Goal: Task Accomplishment & Management: Use online tool/utility

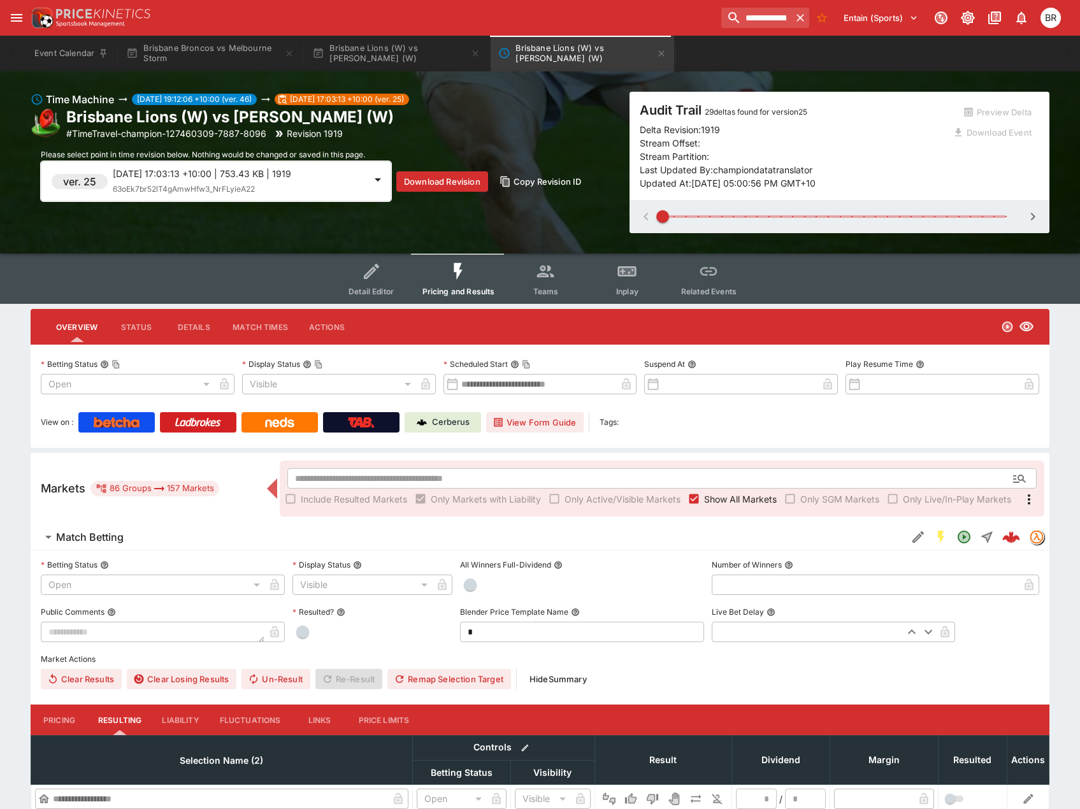
scroll to position [42, 0]
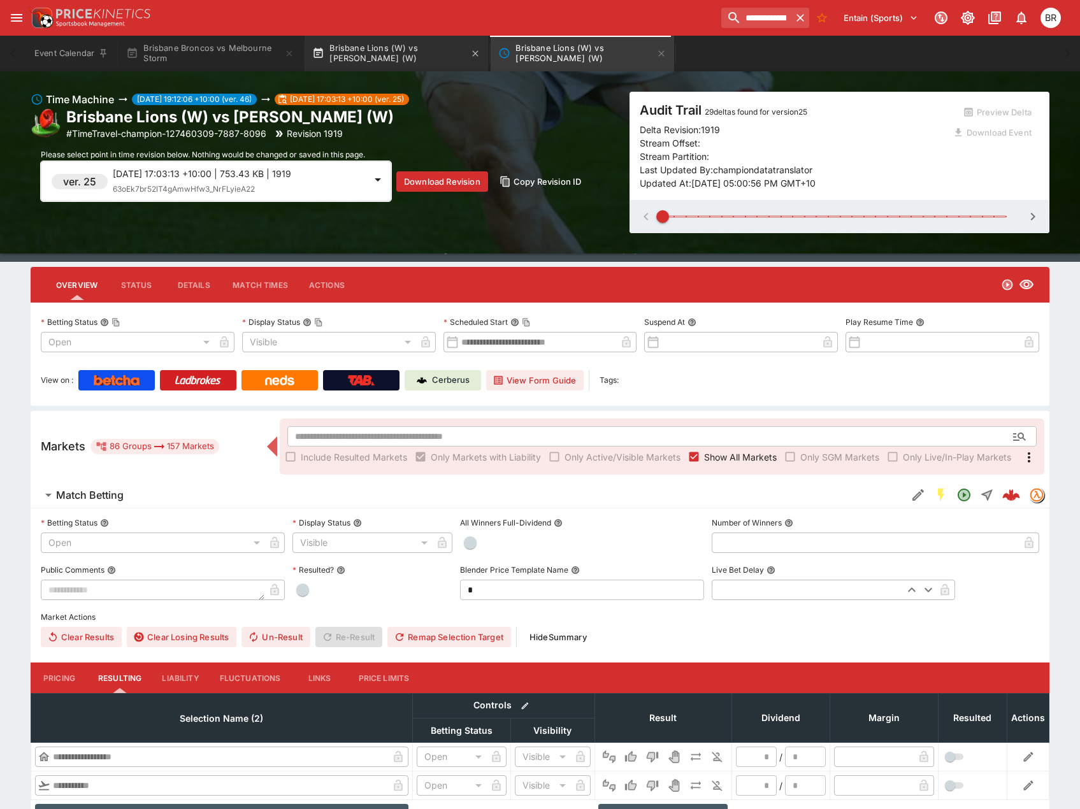
click at [365, 54] on button "Brisbane Lions (W) vs [PERSON_NAME] (W)" at bounding box center [397, 54] width 184 height 36
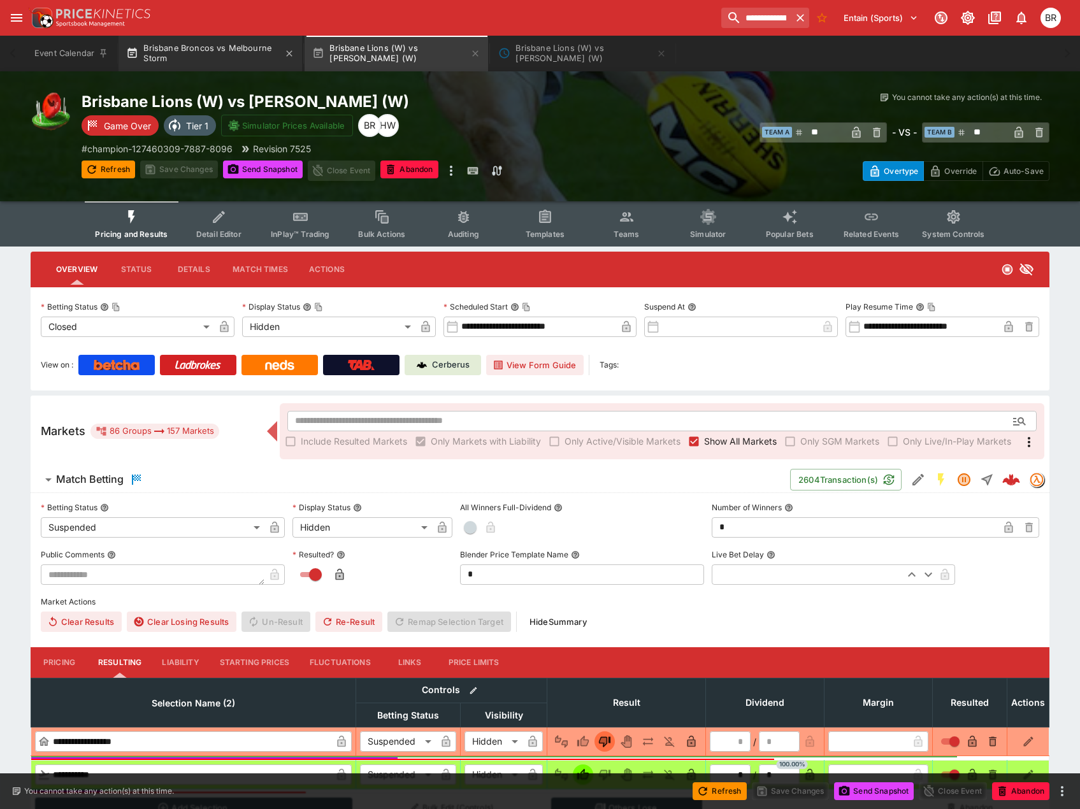
click at [264, 52] on button "Brisbane Broncos vs Melbourne Storm" at bounding box center [211, 54] width 184 height 36
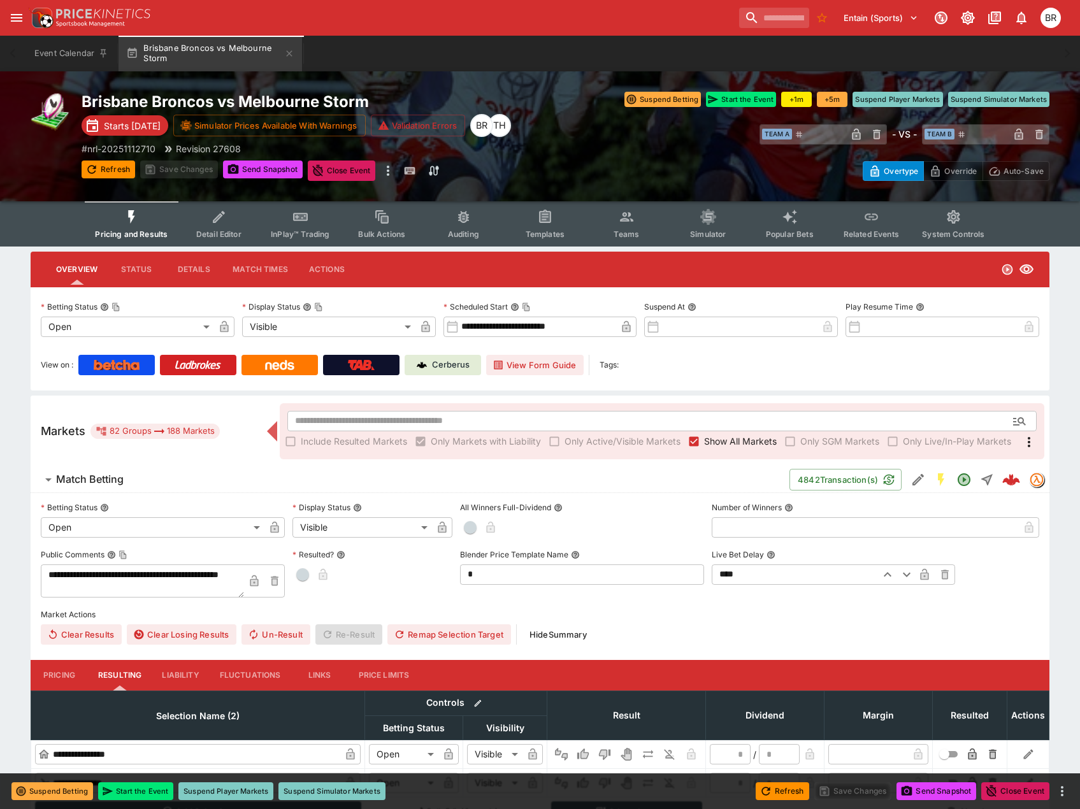
click at [226, 228] on button "Detail Editor" at bounding box center [219, 223] width 82 height 45
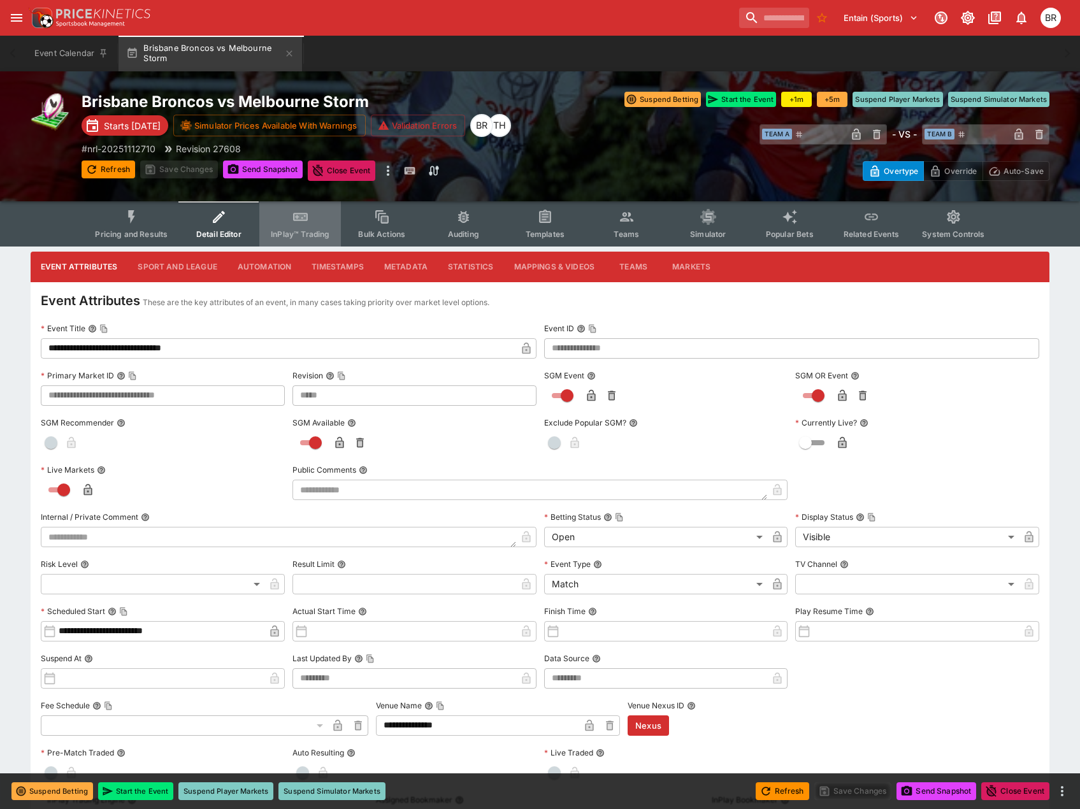
click at [323, 225] on button "InPlay™ Trading" at bounding box center [300, 223] width 82 height 45
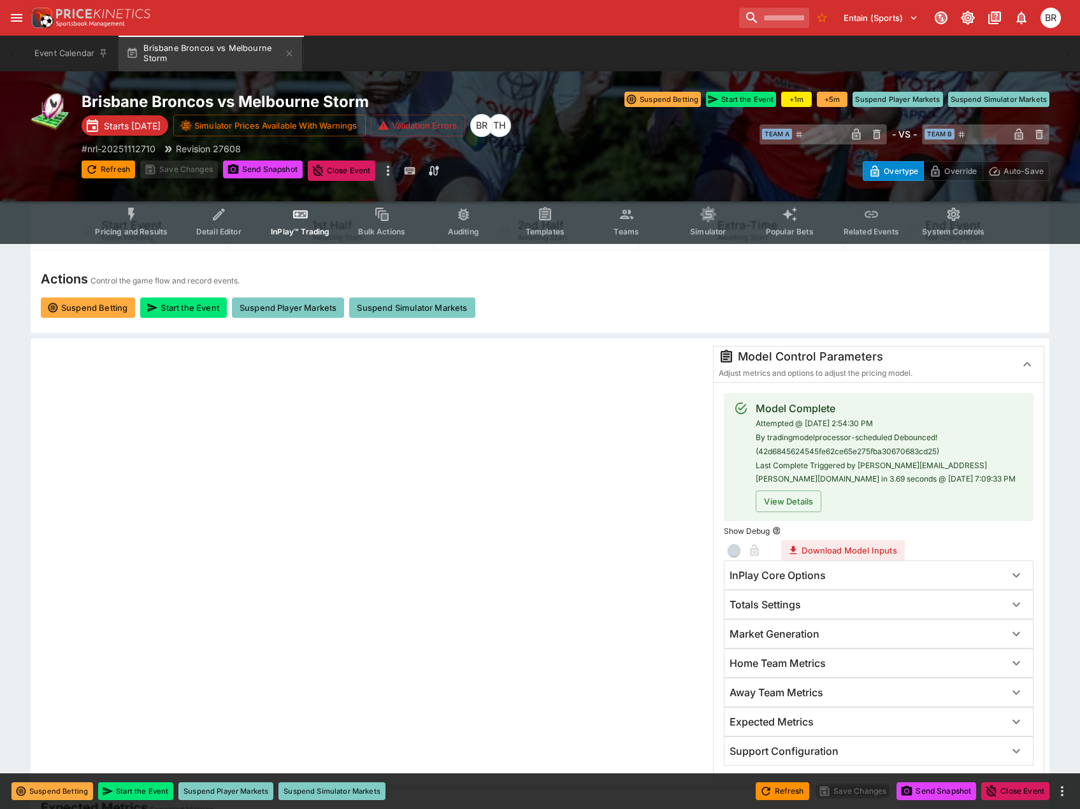
scroll to position [127, 0]
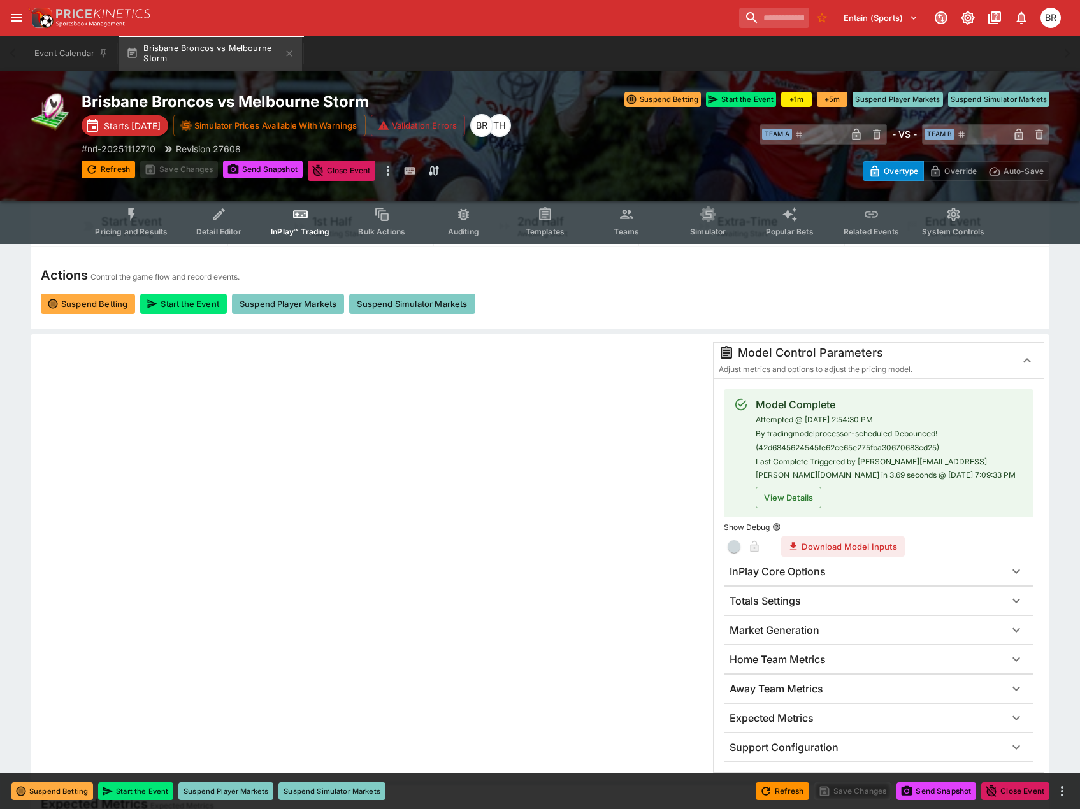
click at [824, 600] on div "Totals Settings" at bounding box center [867, 601] width 275 height 13
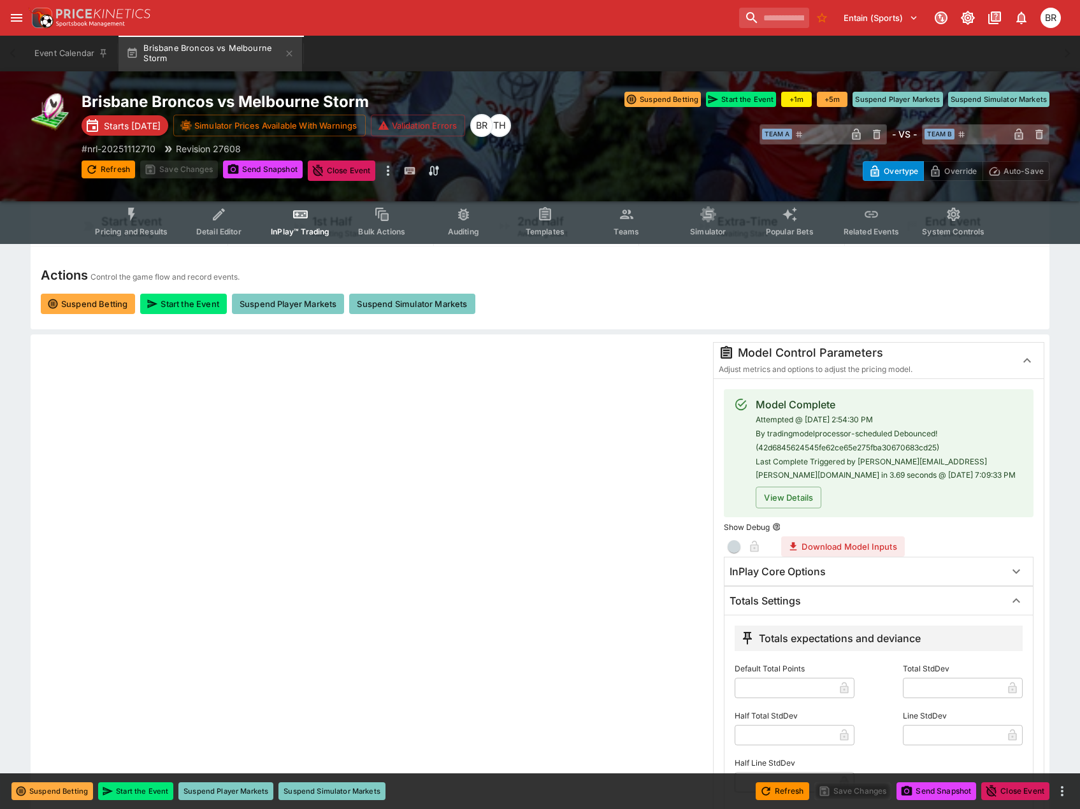
click at [824, 600] on div "Totals Settings" at bounding box center [867, 601] width 275 height 13
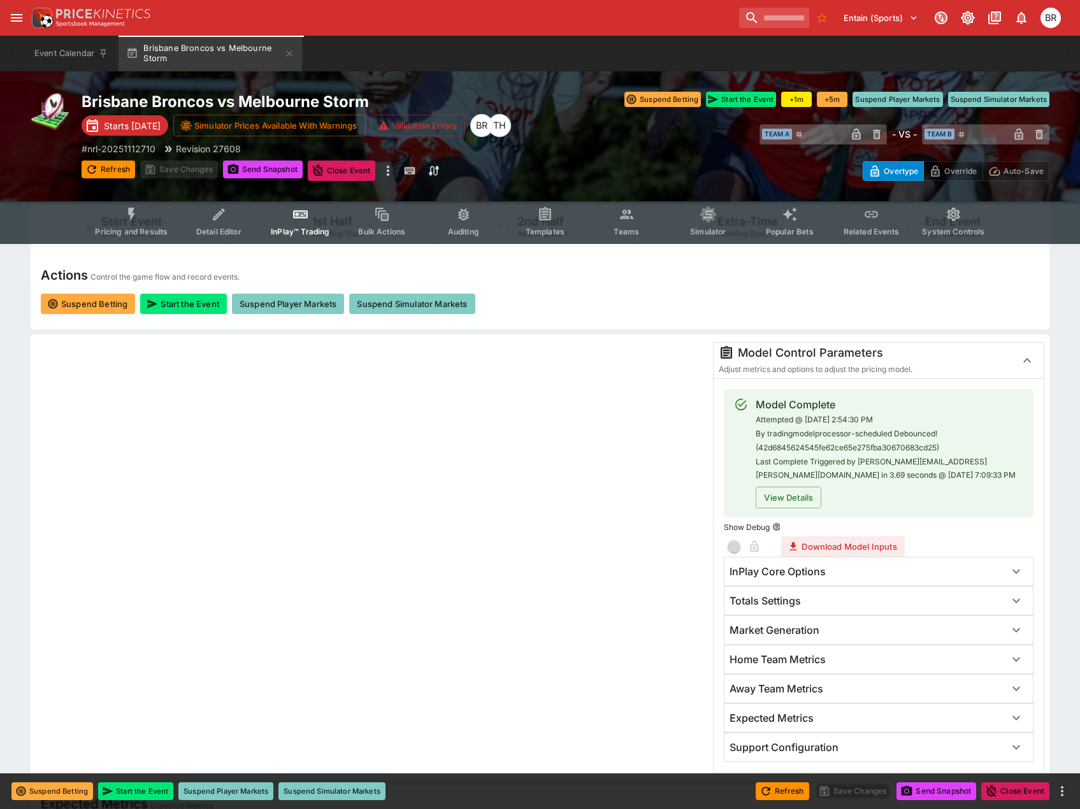
click at [841, 583] on div "InPlay Core Options" at bounding box center [879, 572] width 308 height 28
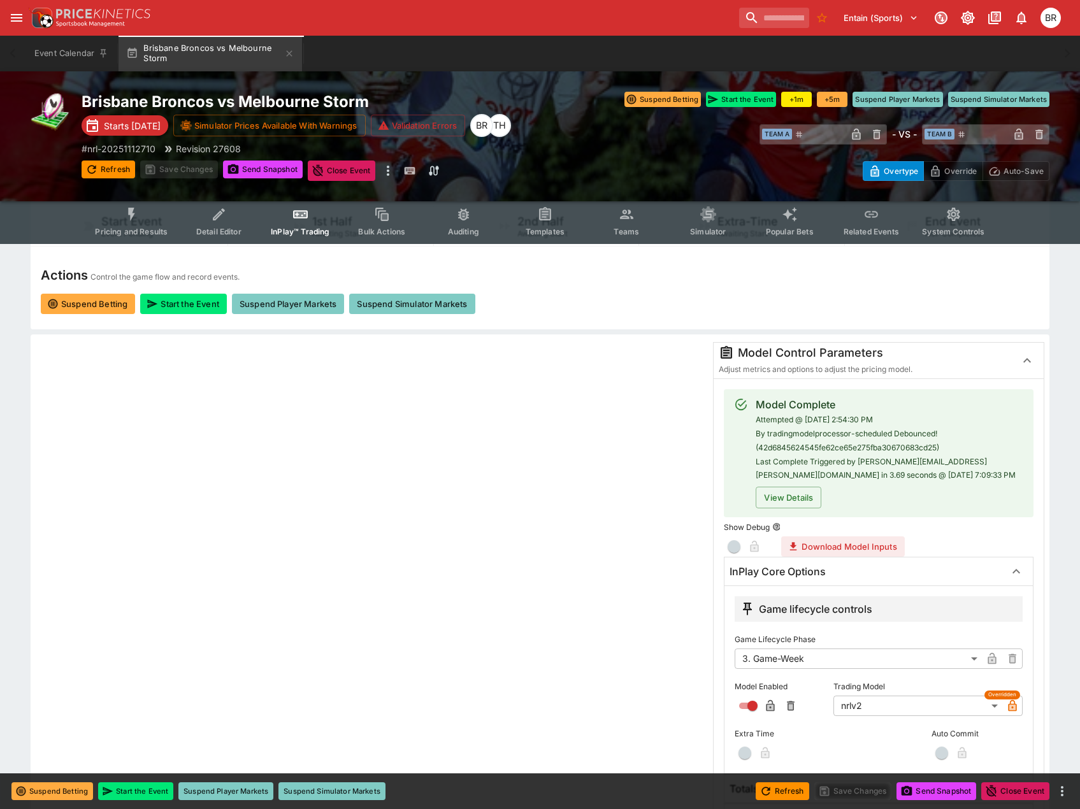
click at [841, 583] on div "InPlay Core Options" at bounding box center [879, 572] width 308 height 28
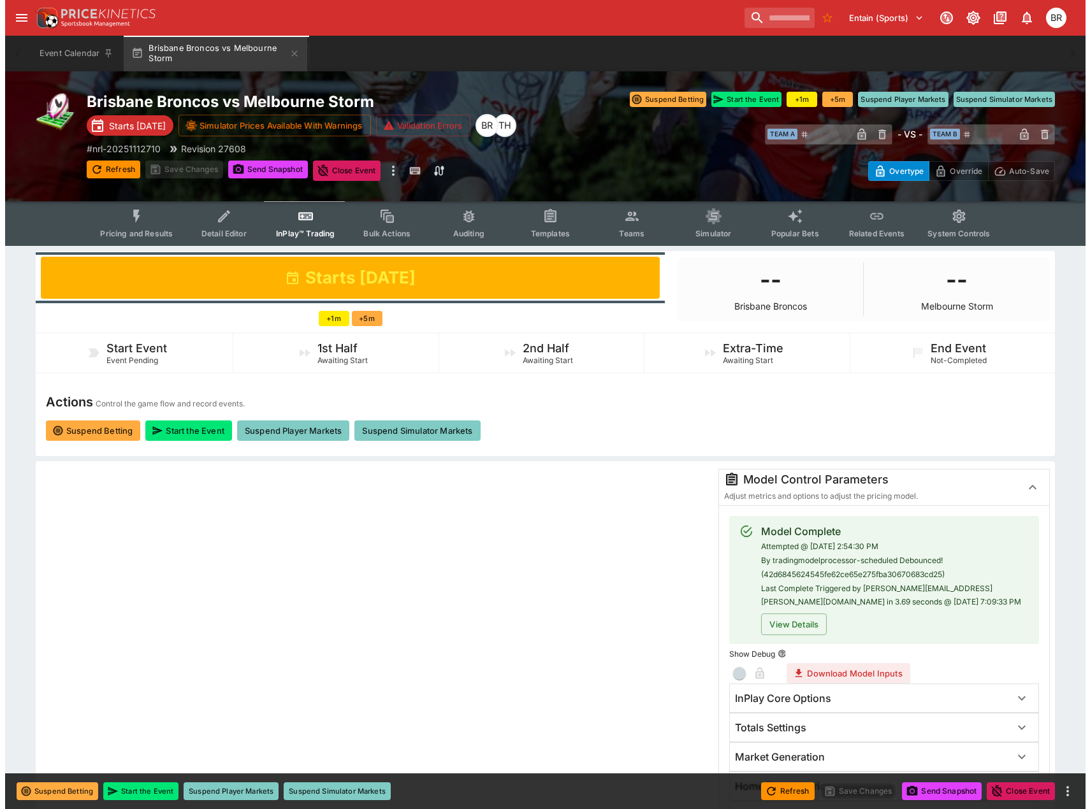
scroll to position [0, 0]
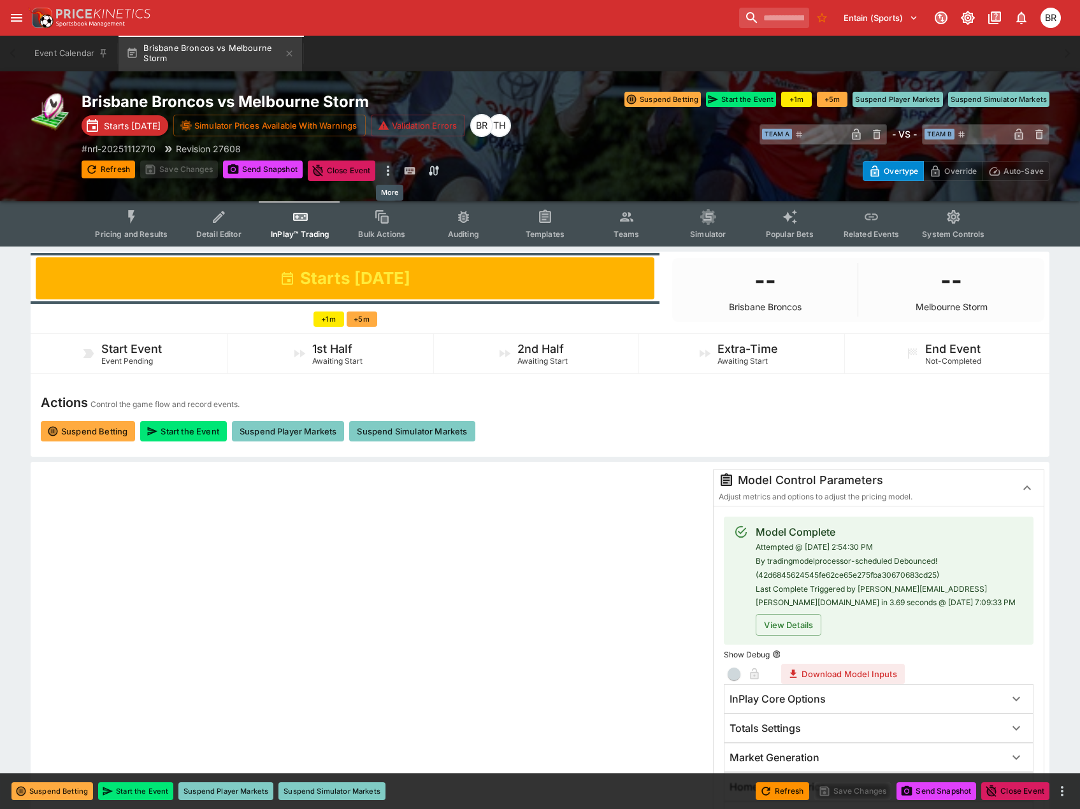
click at [391, 168] on icon "more" at bounding box center [388, 170] width 15 height 15
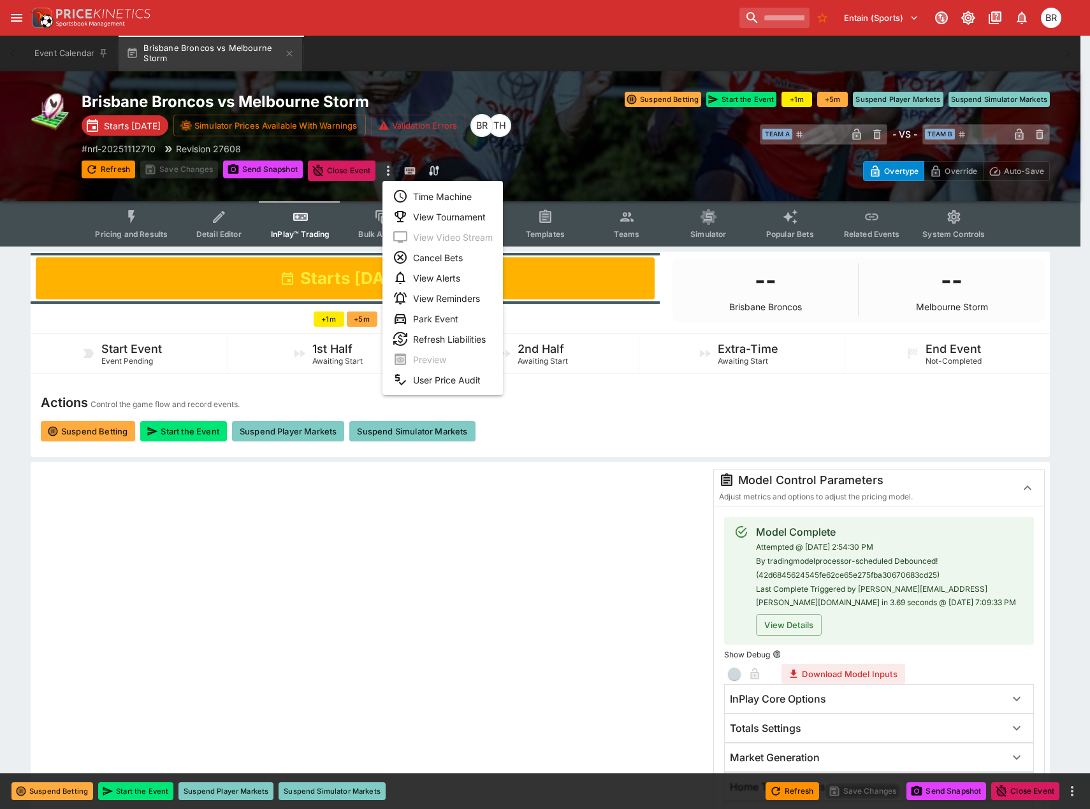
click at [435, 193] on li "Time Machine" at bounding box center [442, 196] width 120 height 20
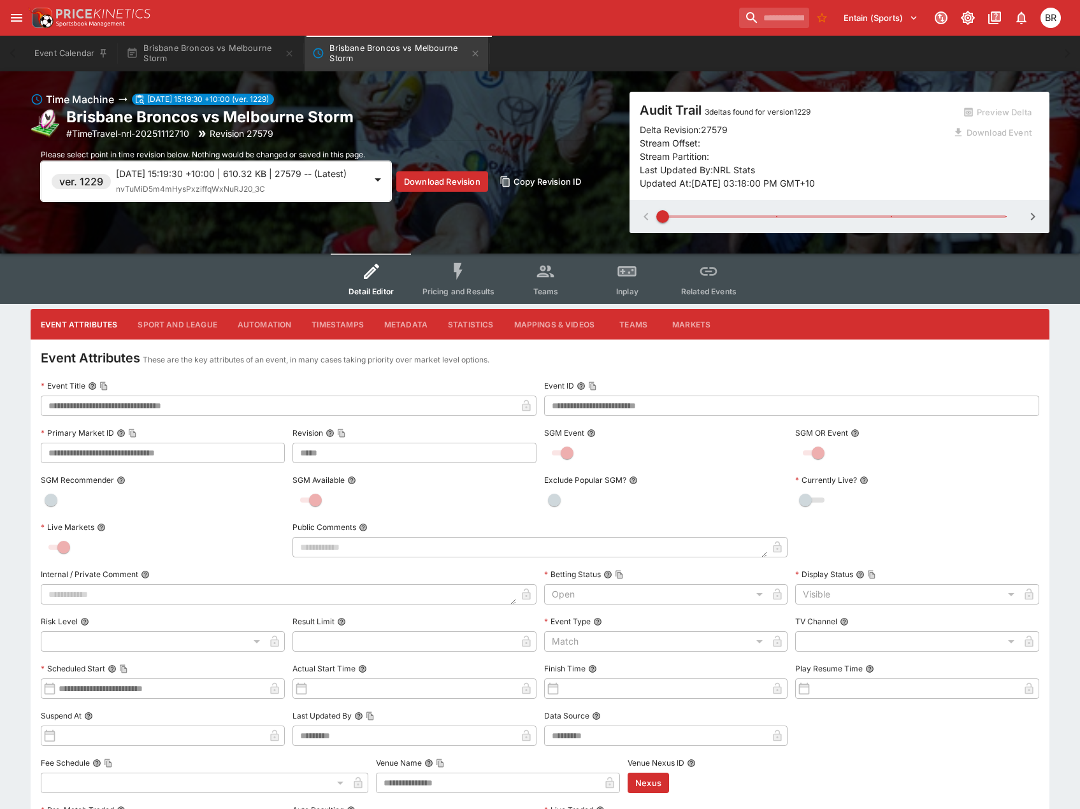
click at [286, 201] on div "ver. 1229 2025-09-02 15:19:30 +10:00 | 610.32 KB | 27579 -- (Latest) nvTuMiD5m4…" at bounding box center [216, 181] width 351 height 40
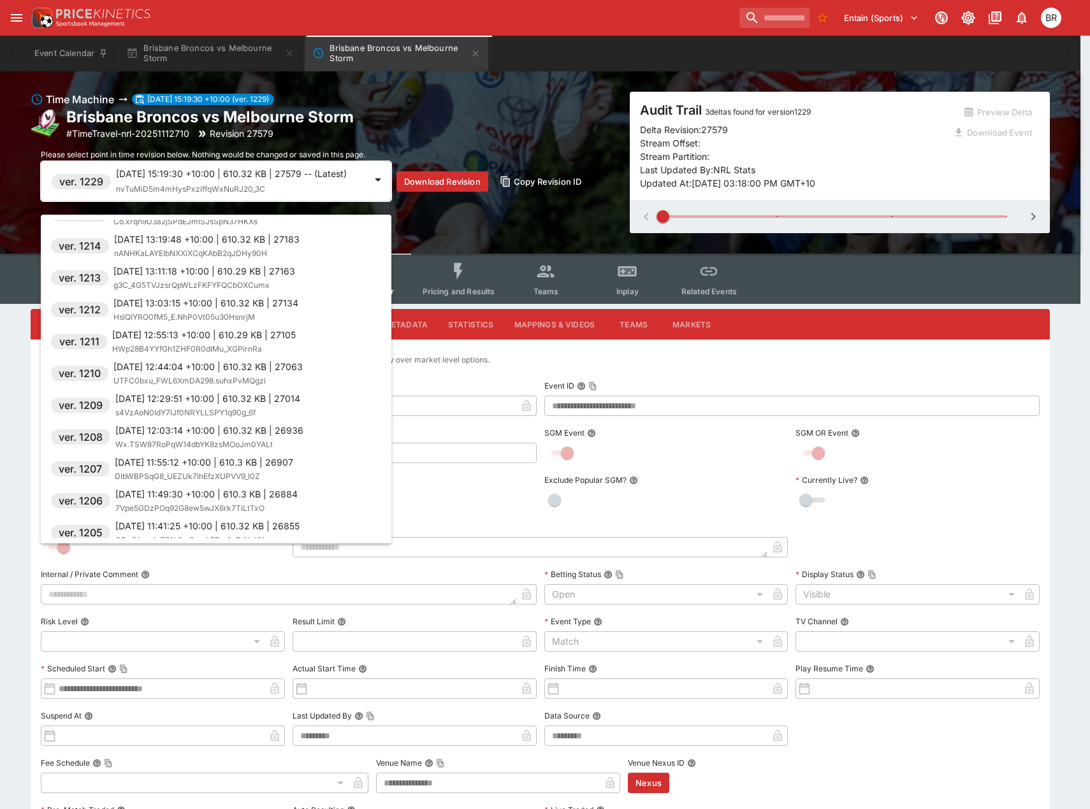
scroll to position [510, 0]
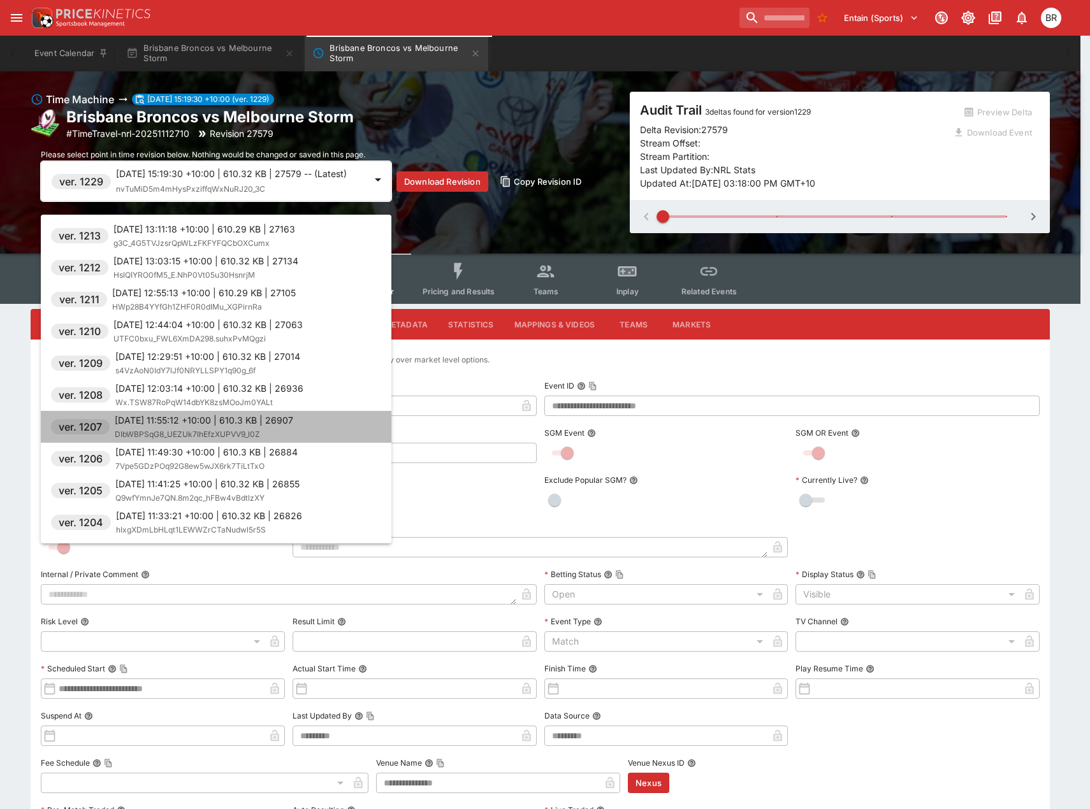
click at [280, 414] on p "2025-09-02 11:55:12 +10:00 | 610.3 KB | 26907" at bounding box center [204, 420] width 178 height 13
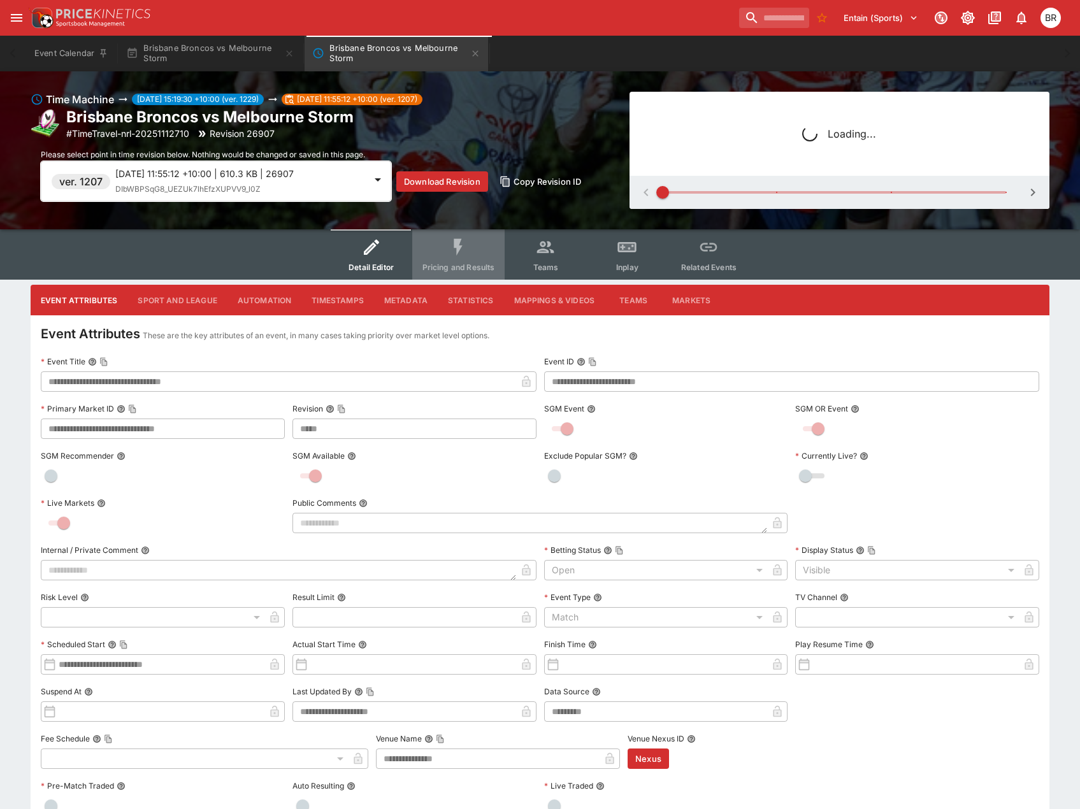
click at [440, 264] on button "Pricing and Results" at bounding box center [458, 254] width 93 height 50
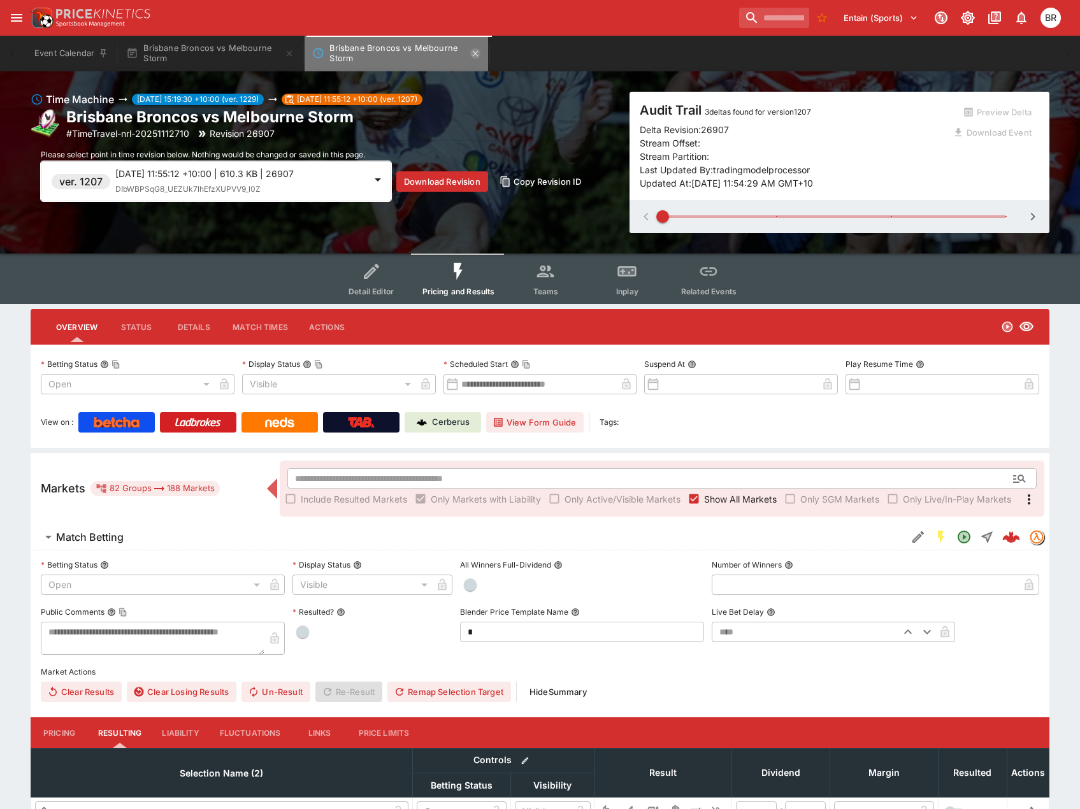
click at [481, 51] on icon "Brisbane Broncos vs Melbourne Storm" at bounding box center [475, 53] width 10 height 10
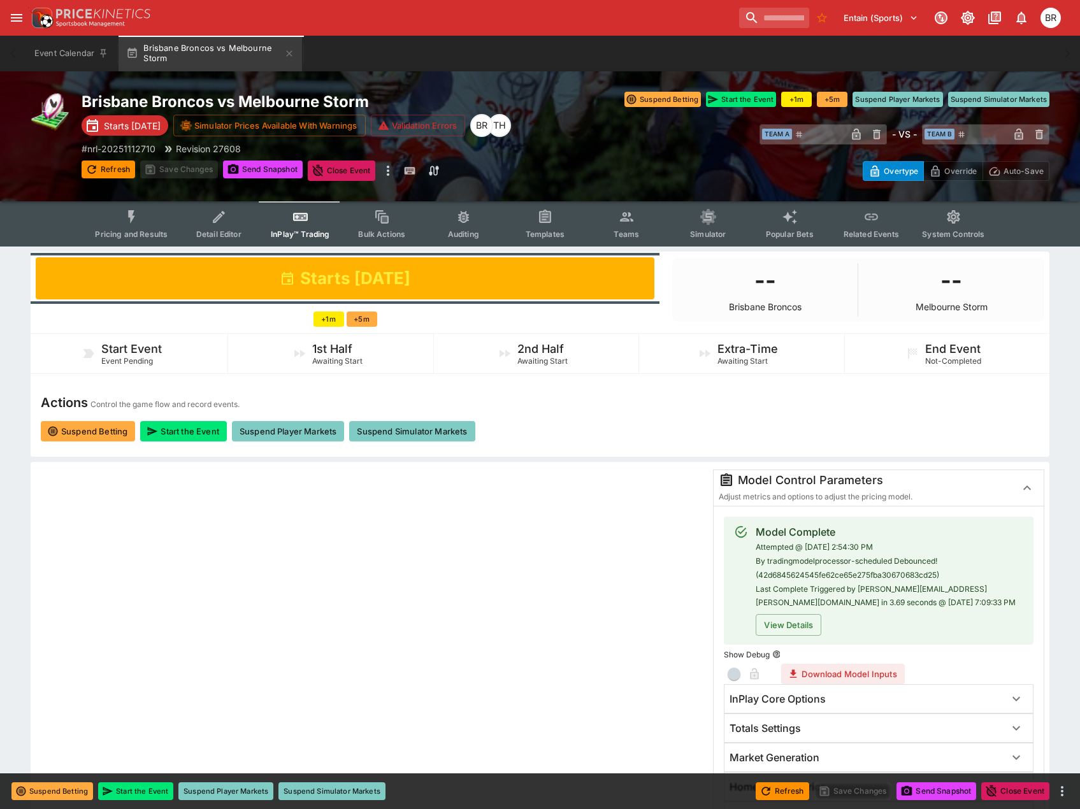
click at [544, 220] on icon "Event type filters" at bounding box center [545, 216] width 12 height 13
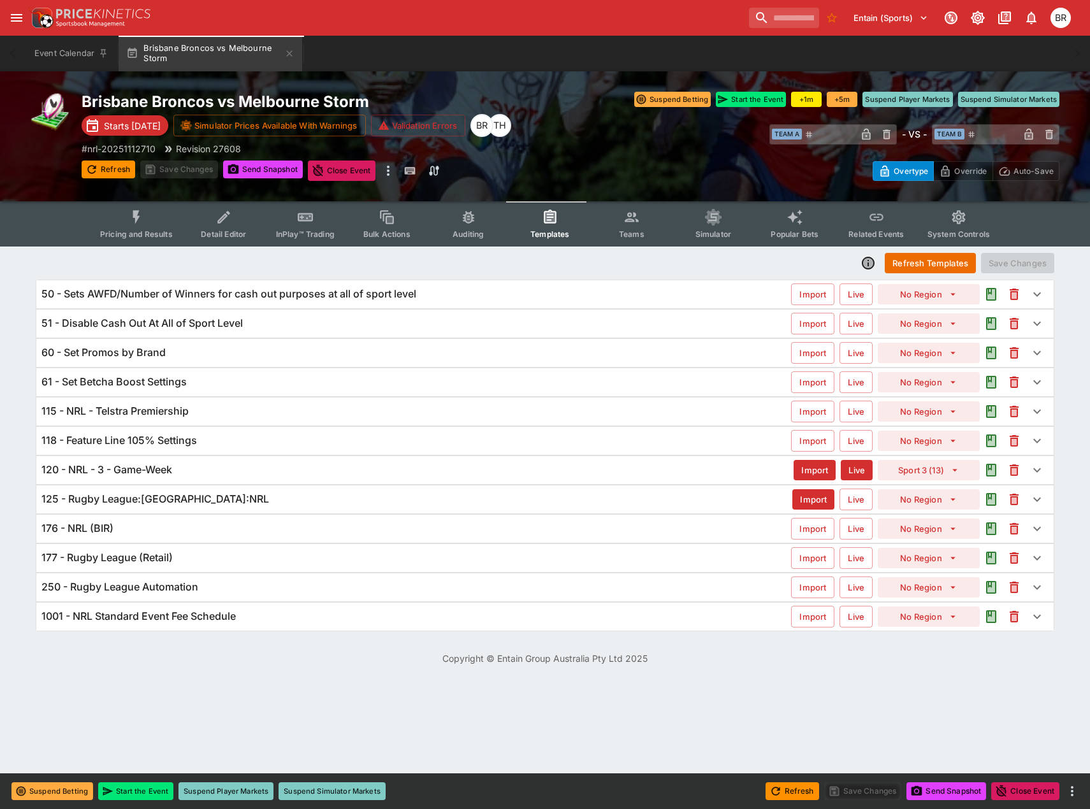
click at [324, 442] on div "118 - Feature Line 105% Settings" at bounding box center [416, 440] width 750 height 13
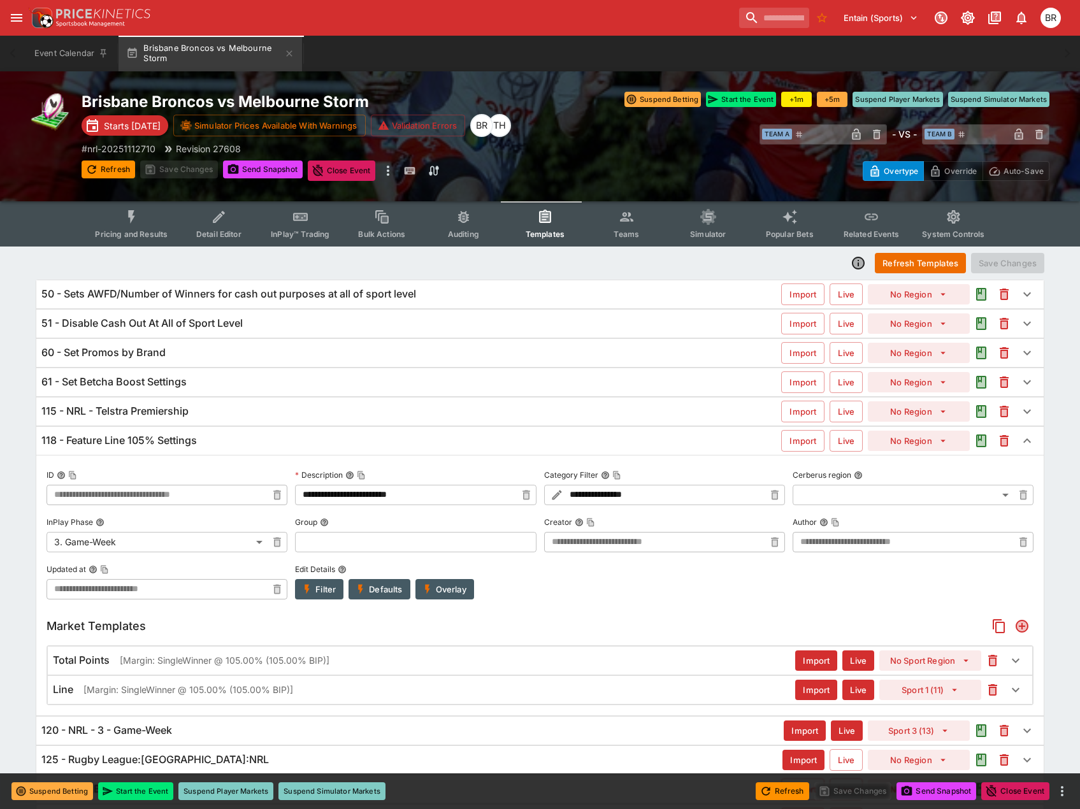
type input "**********"
click at [321, 584] on button "Filter" at bounding box center [319, 589] width 48 height 20
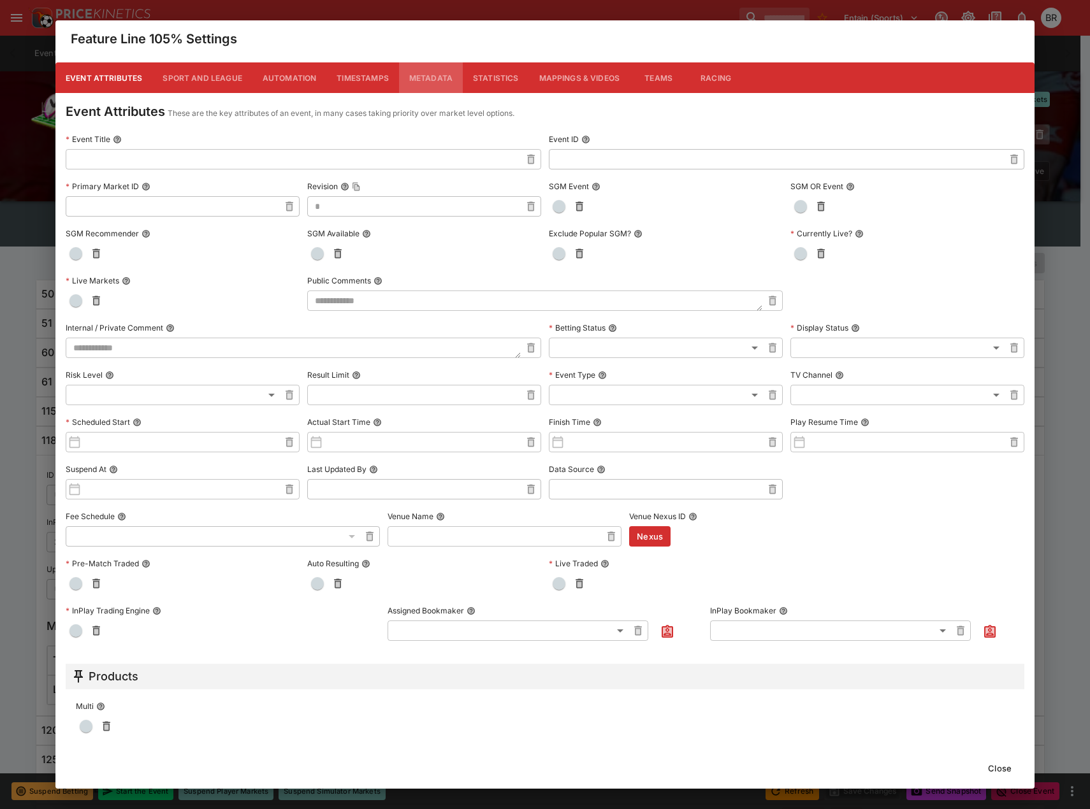
click at [411, 82] on button "Metadata" at bounding box center [431, 77] width 64 height 31
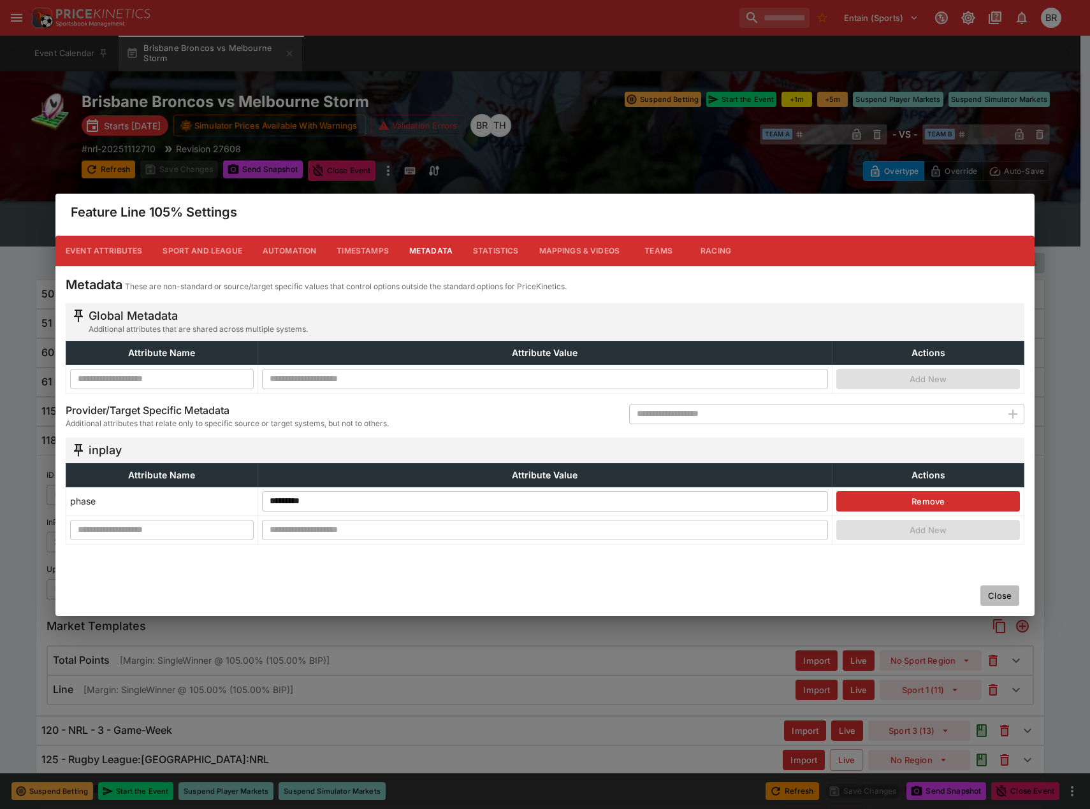
click at [994, 601] on button "Close" at bounding box center [999, 596] width 39 height 20
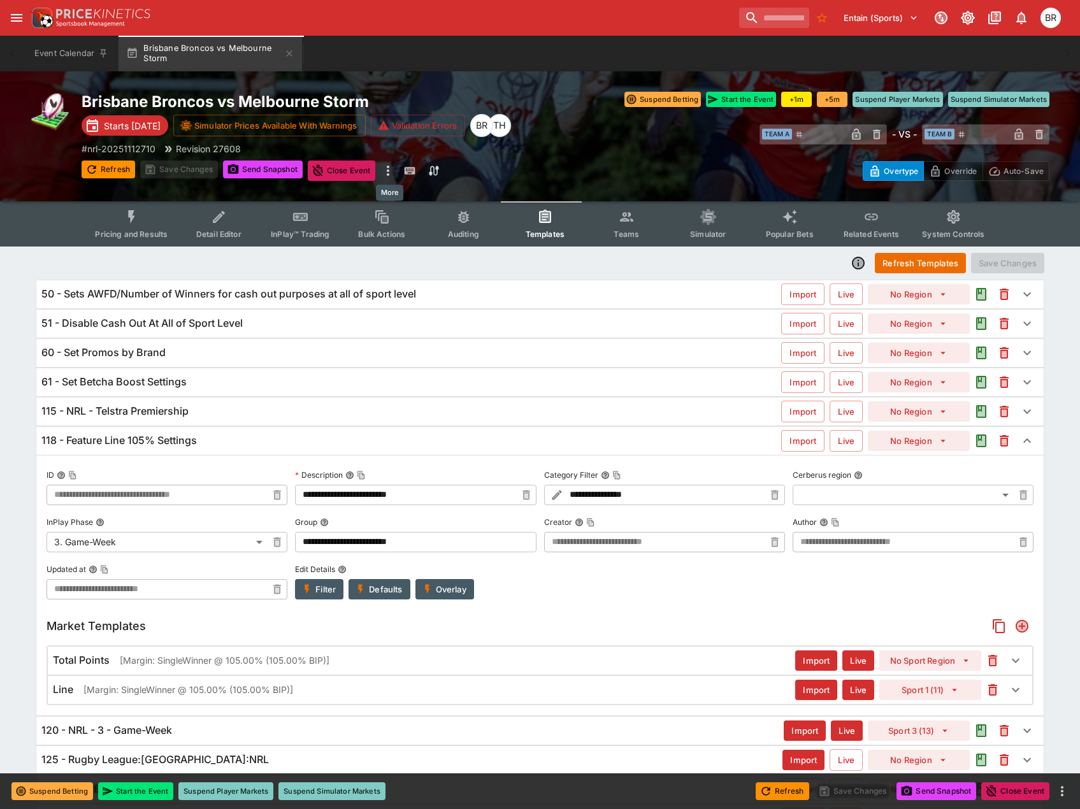
click at [384, 165] on icon "more" at bounding box center [388, 170] width 15 height 15
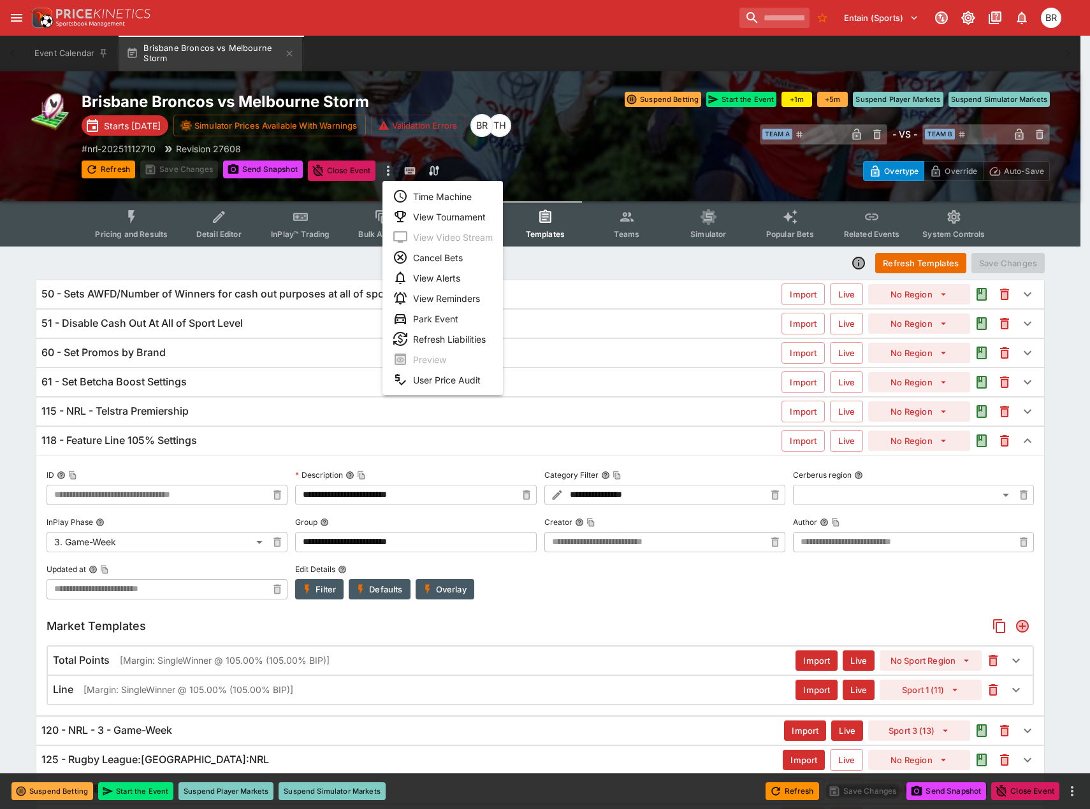
drag, startPoint x: 433, startPoint y: 207, endPoint x: 439, endPoint y: 201, distance: 7.7
click at [439, 201] on ul "Time Machine View Tournament View Video Stream Cancel Bets View Alerts View Rem…" at bounding box center [442, 288] width 120 height 214
click at [440, 198] on li "Time Machine" at bounding box center [442, 196] width 120 height 20
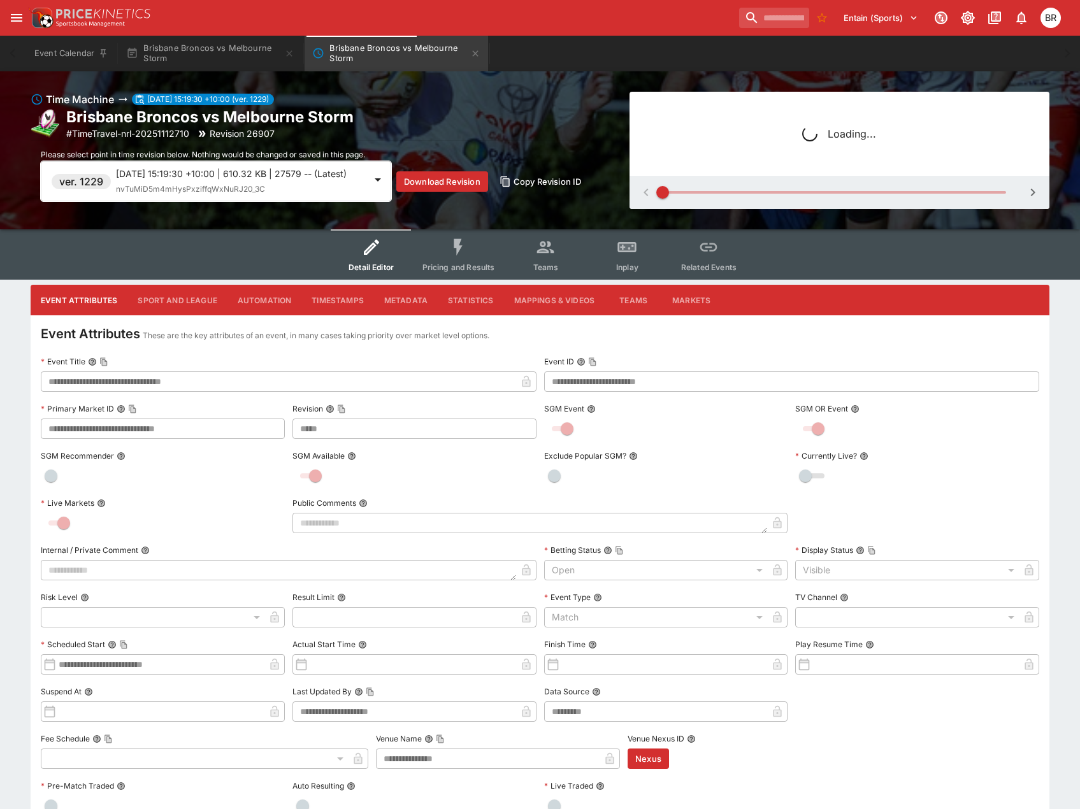
type input "*****"
type input "*********"
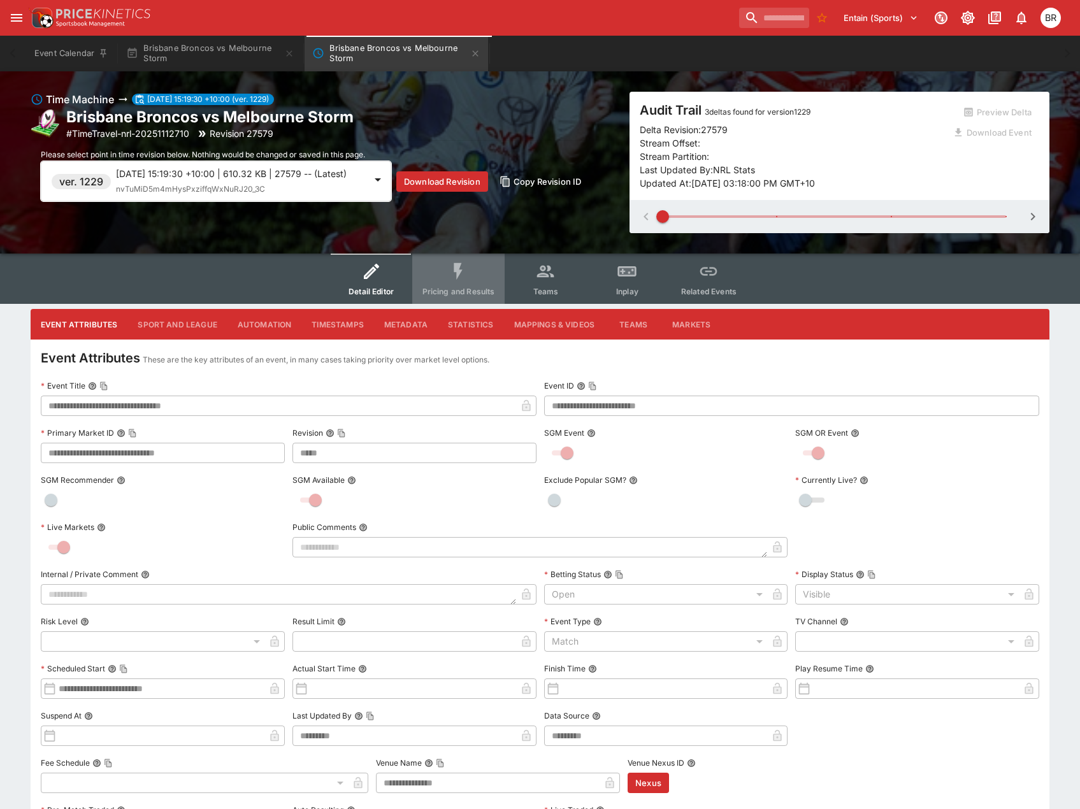
click at [466, 280] on icon "Event type filters" at bounding box center [458, 271] width 20 height 20
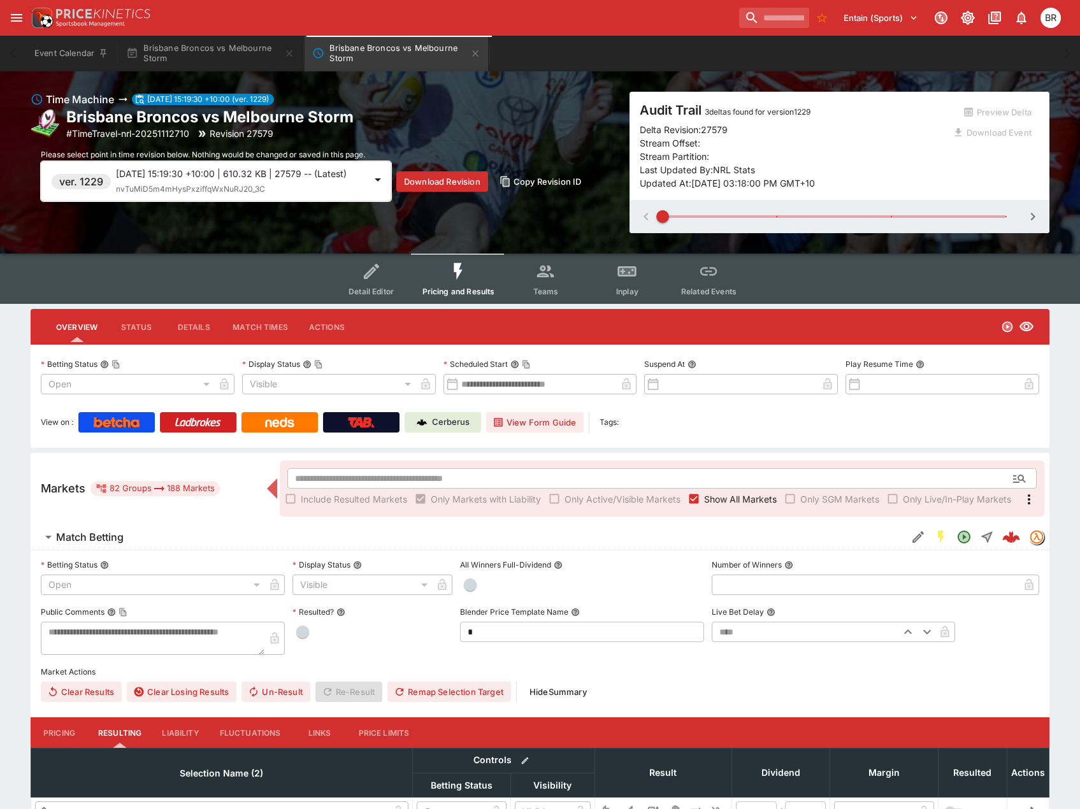
click at [337, 196] on div "2025-09-02 15:19:30 +10:00 | 610.32 KB | 27579 -- (Latest) nvTuMiD5m4mHysPxziff…" at bounding box center [240, 181] width 249 height 29
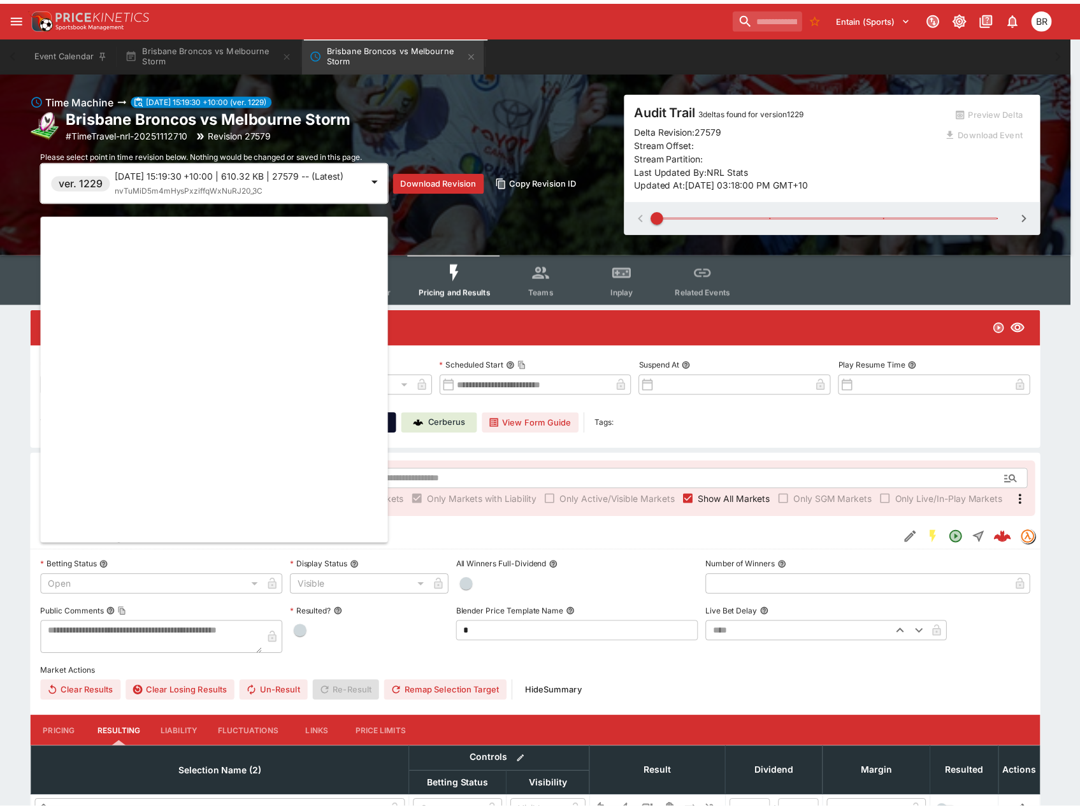
scroll to position [6913, 0]
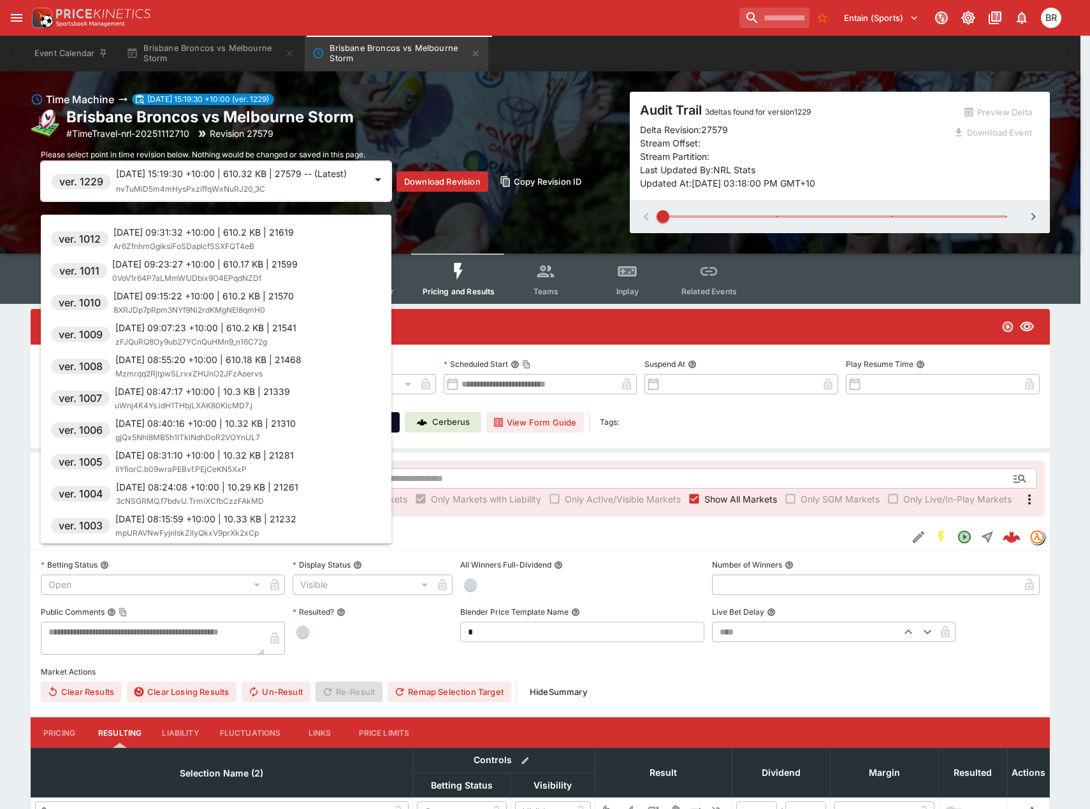
click at [364, 268] on li "ver. 1011 2025-09-01 09:23:27 +10:00 | 610.17 KB | 21599 0VoV1r64P7aLMmWfJDbix9…" at bounding box center [216, 271] width 351 height 32
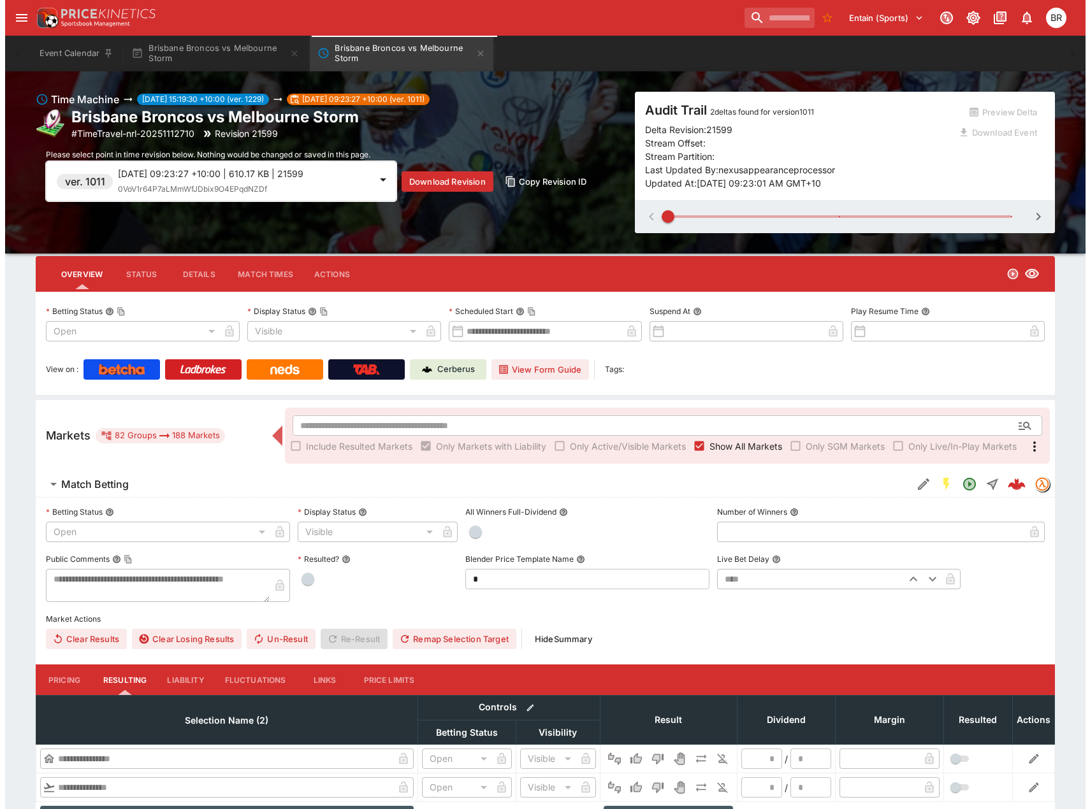
scroll to position [0, 0]
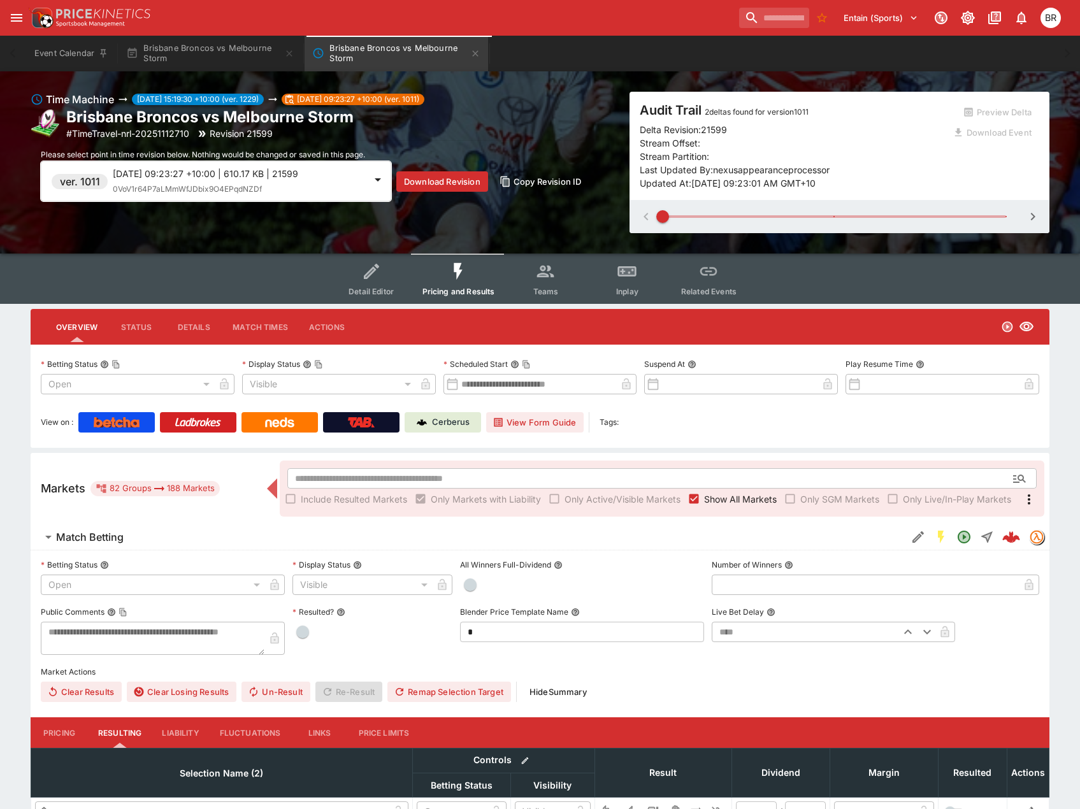
click at [612, 279] on button "Inplay" at bounding box center [627, 279] width 82 height 50
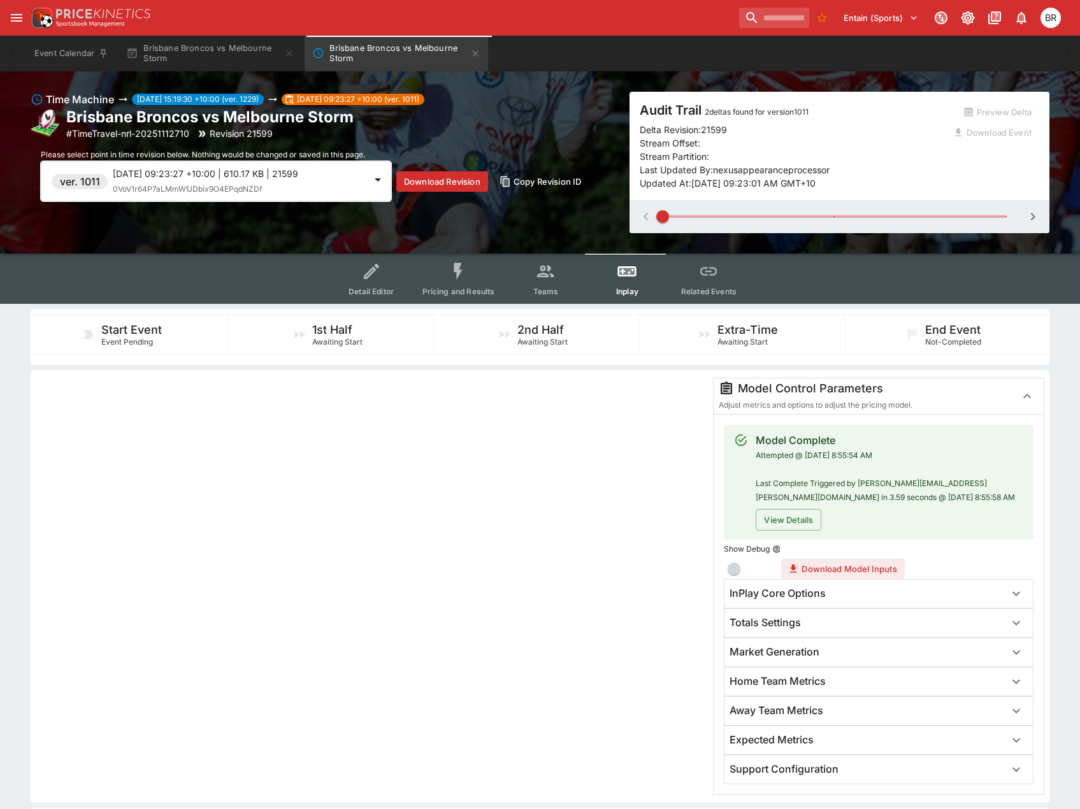
click at [982, 596] on div "InPlay Core Options" at bounding box center [867, 593] width 275 height 13
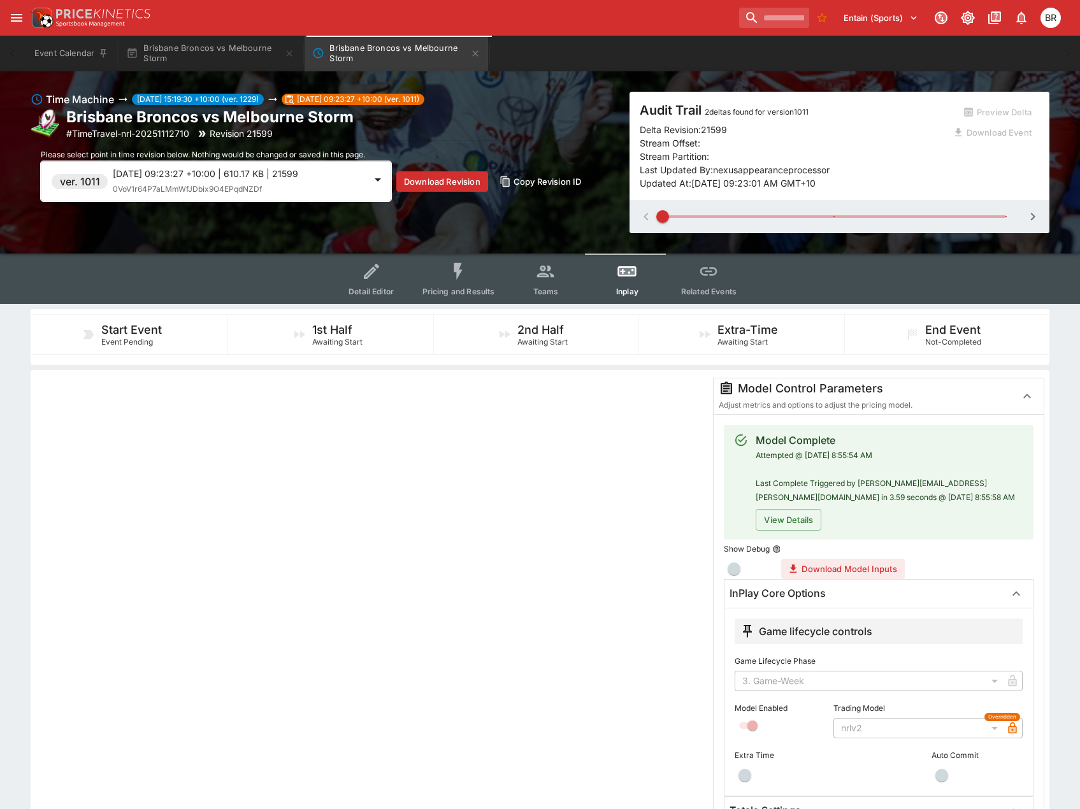
click at [154, 161] on div "Please select point in time revision below. Nothing would be changed or saved i…" at bounding box center [326, 171] width 591 height 61
click at [168, 178] on p "2025-09-01 09:23:27 +10:00 | 610.17 KB | 21599" at bounding box center [239, 173] width 252 height 13
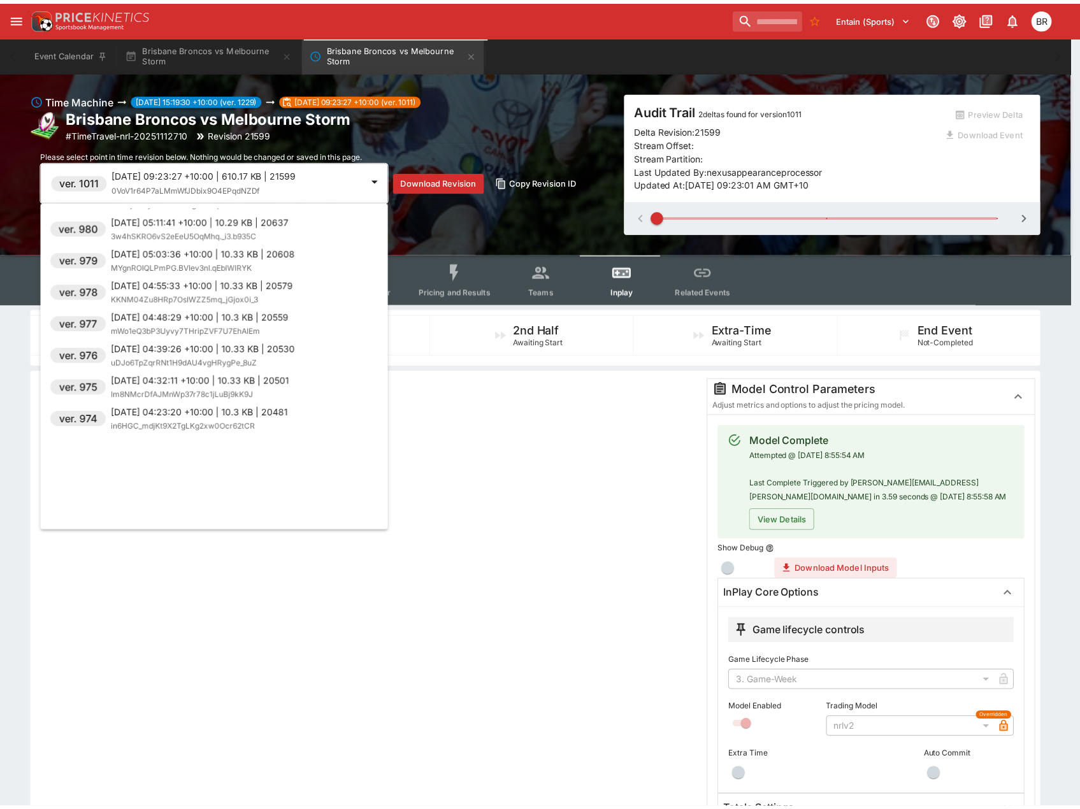
scroll to position [7967, 0]
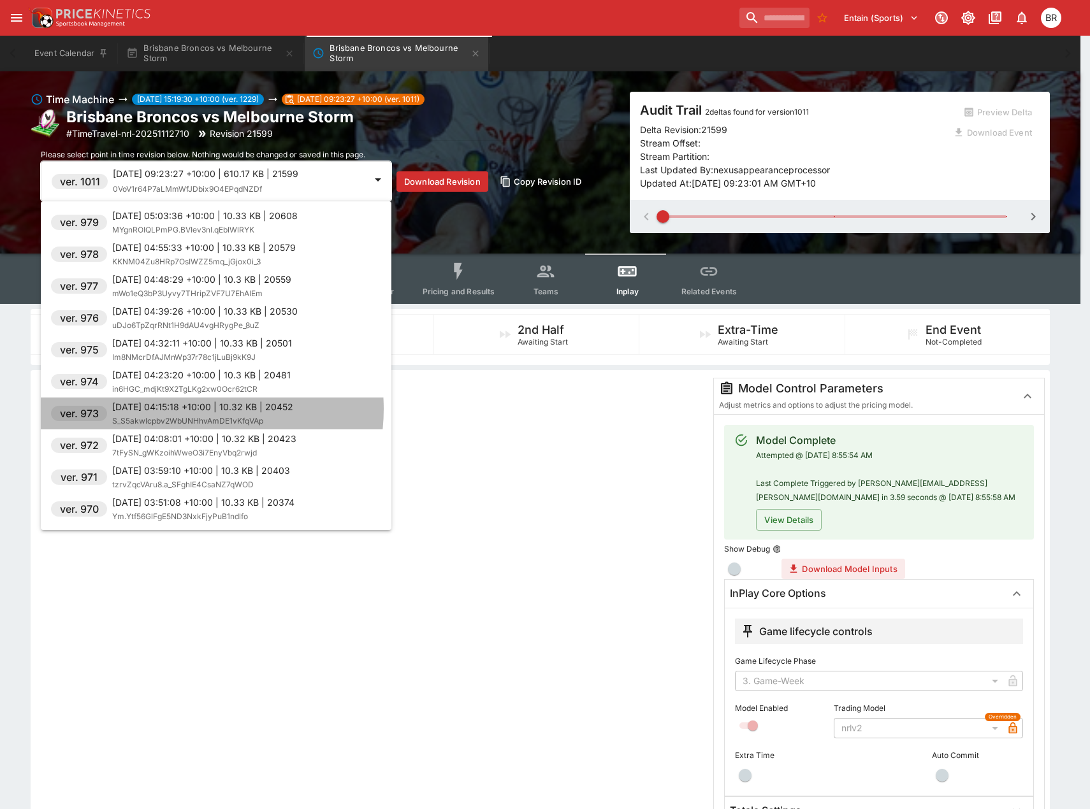
click at [192, 409] on p "2025-09-01 04:15:18 +10:00 | 10.32 KB | 20452" at bounding box center [202, 406] width 181 height 13
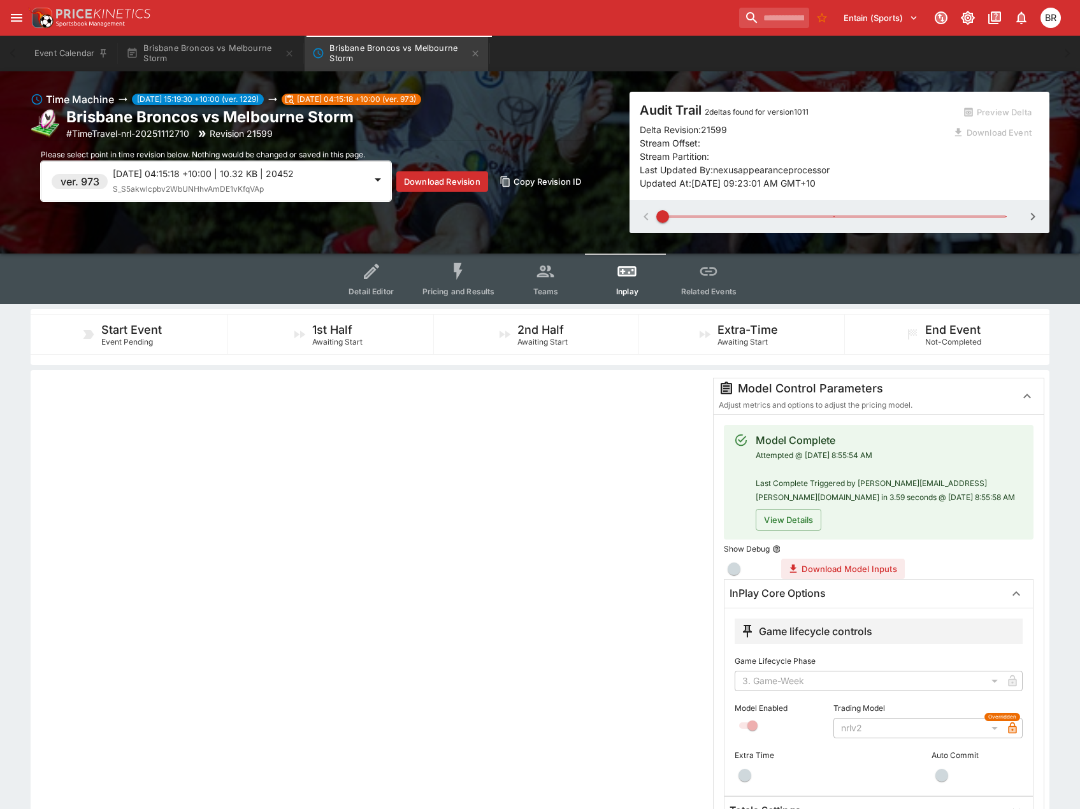
type input "****"
type input "**********"
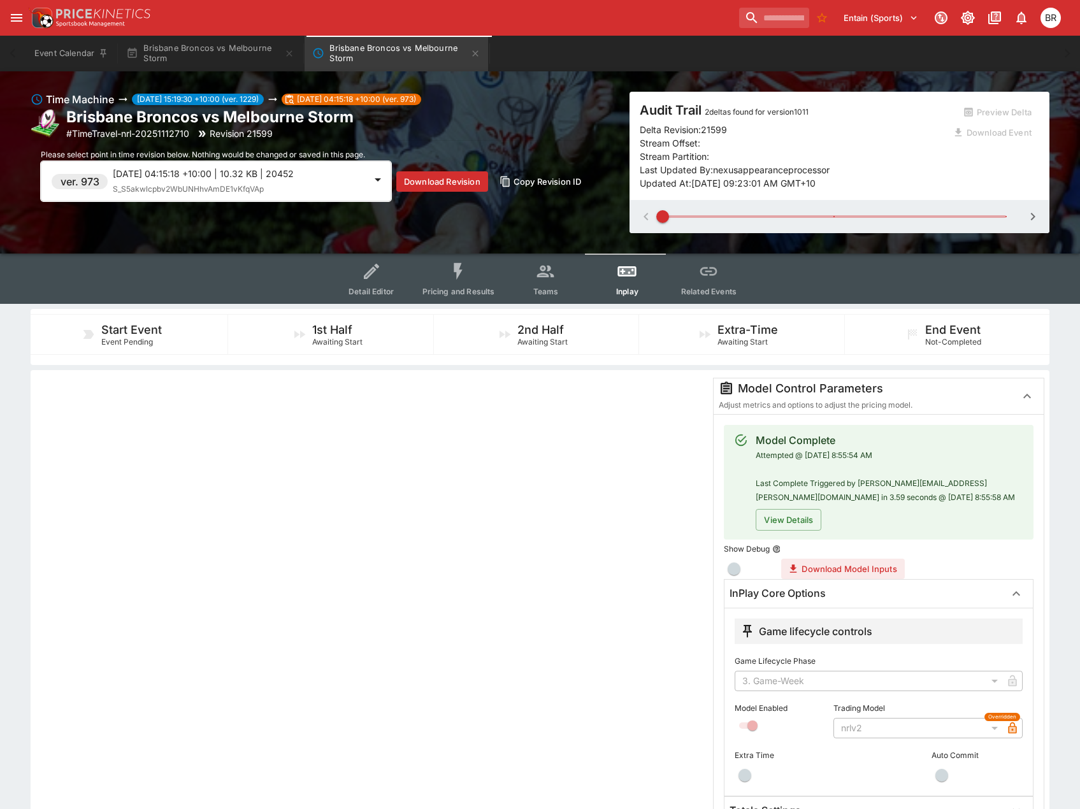
type input "**********"
click at [368, 287] on span "Detail Editor" at bounding box center [371, 292] width 45 height 10
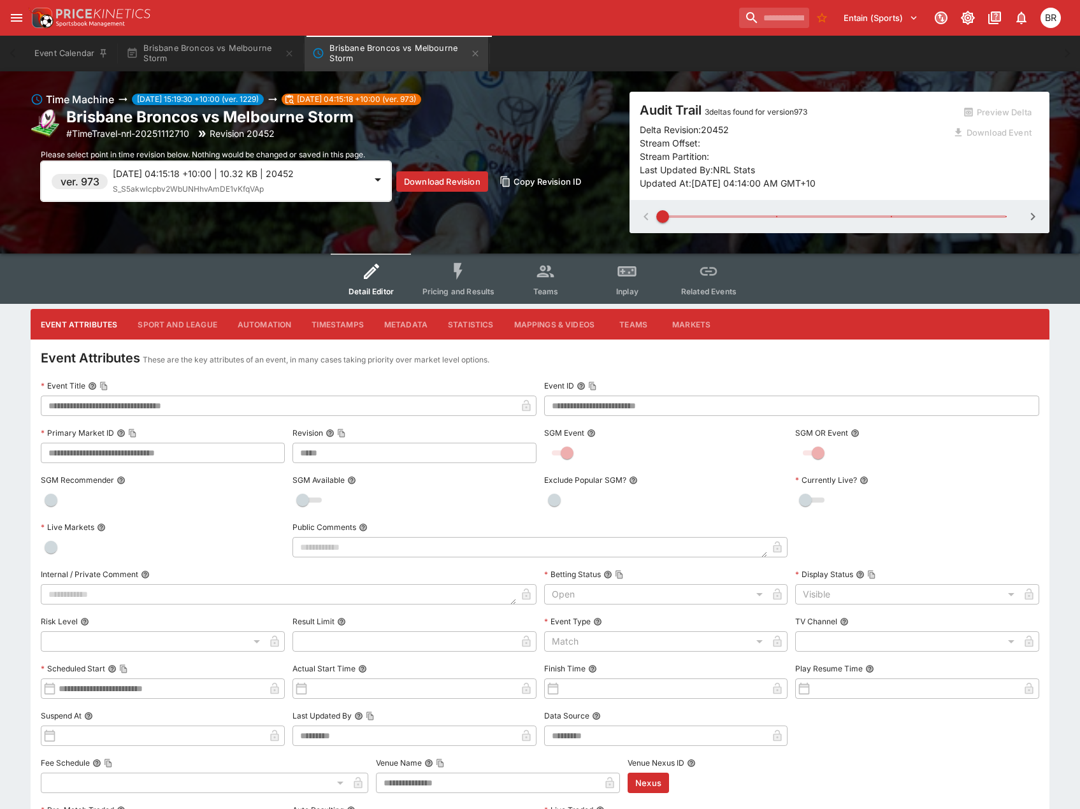
click at [437, 281] on button "Pricing and Results" at bounding box center [458, 279] width 93 height 50
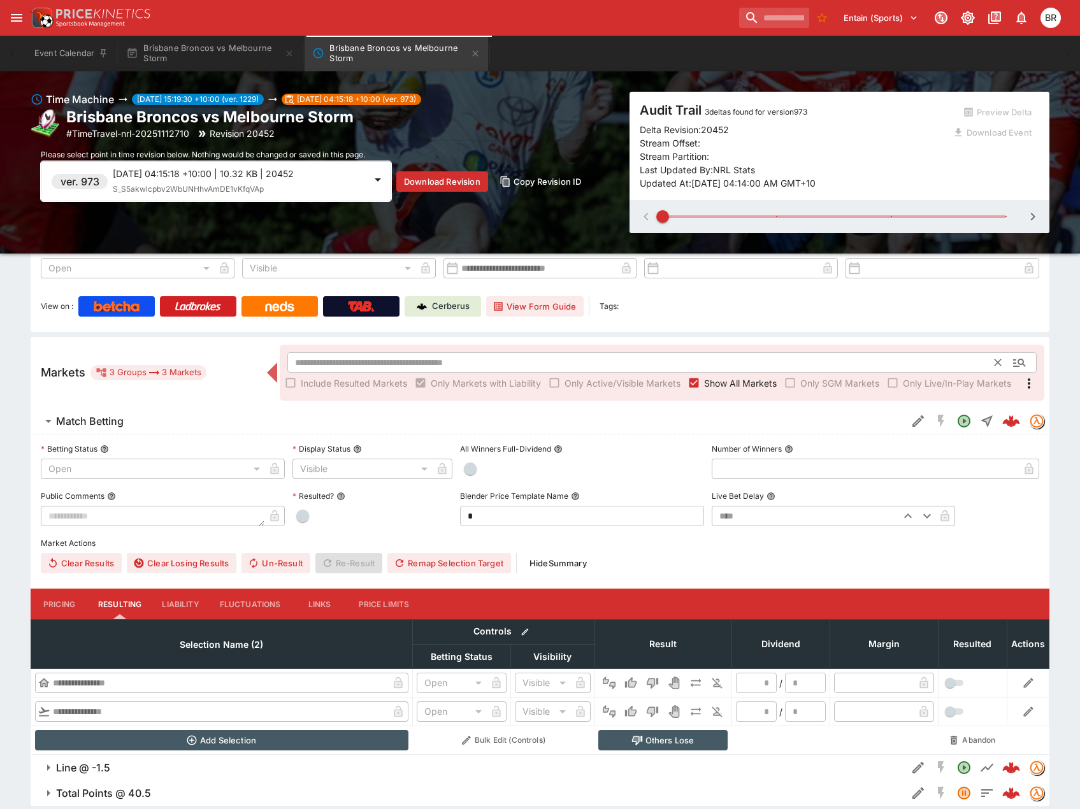
scroll to position [157, 0]
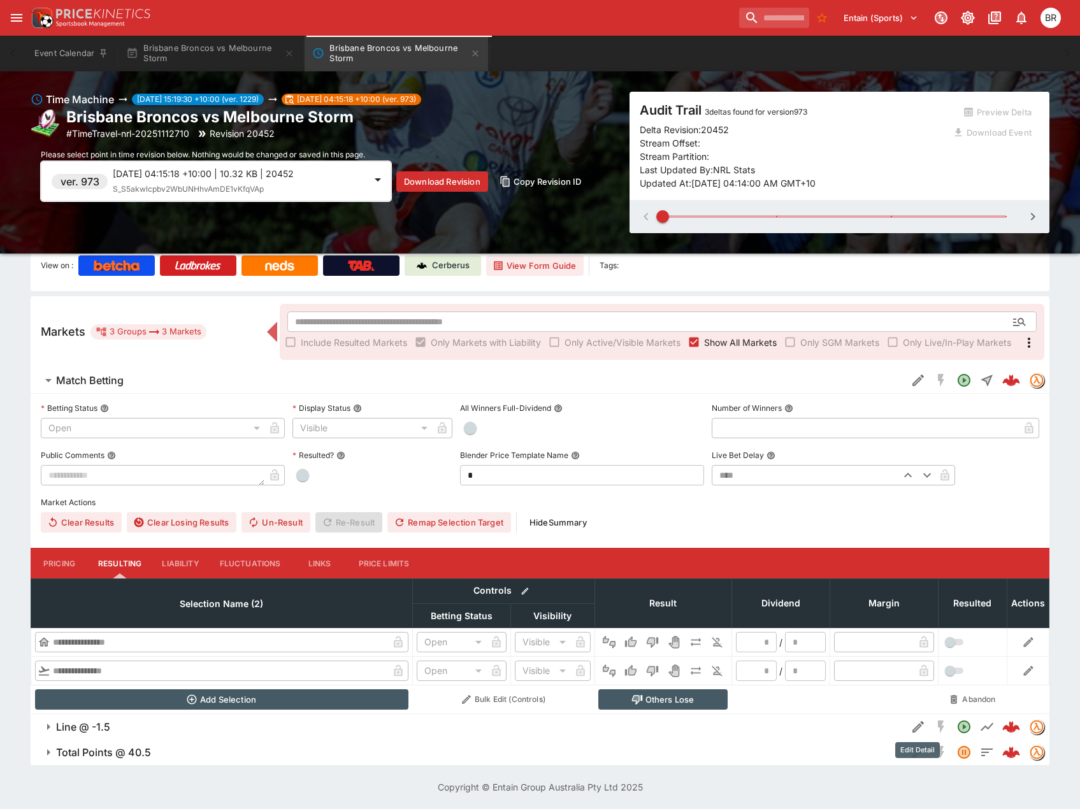
click at [924, 730] on icon "Edit Detail" at bounding box center [918, 727] width 15 height 15
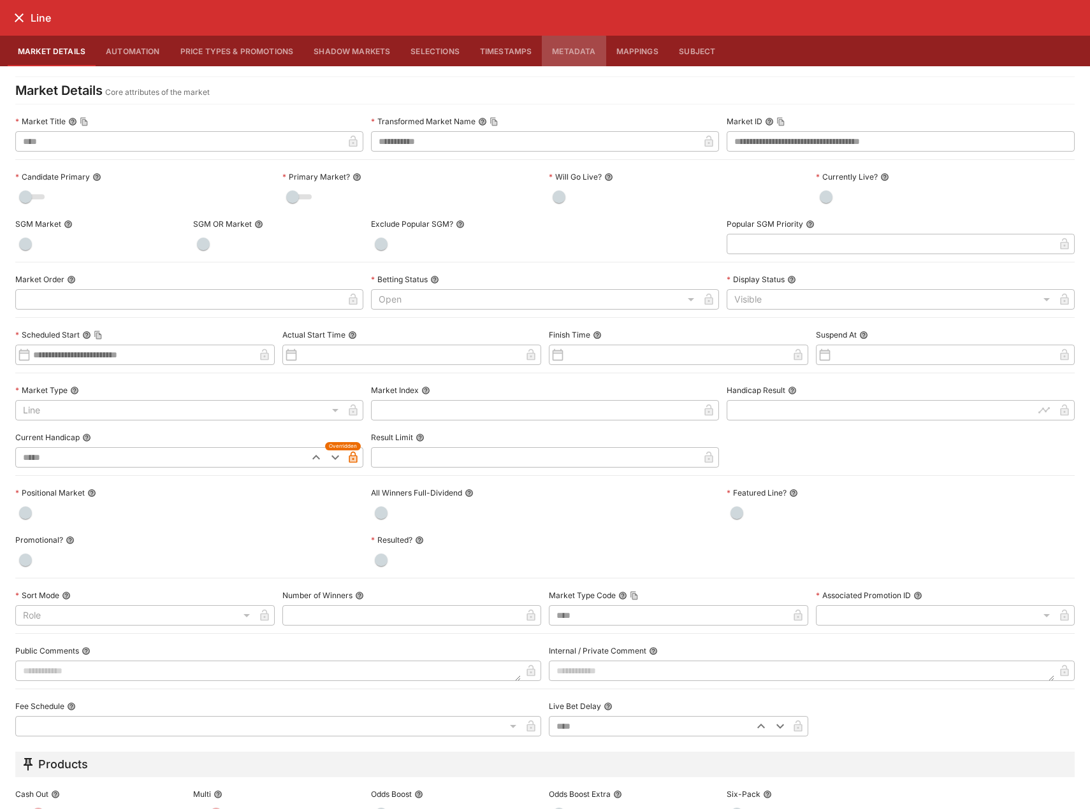
click at [554, 53] on button "Metadata" at bounding box center [574, 51] width 64 height 31
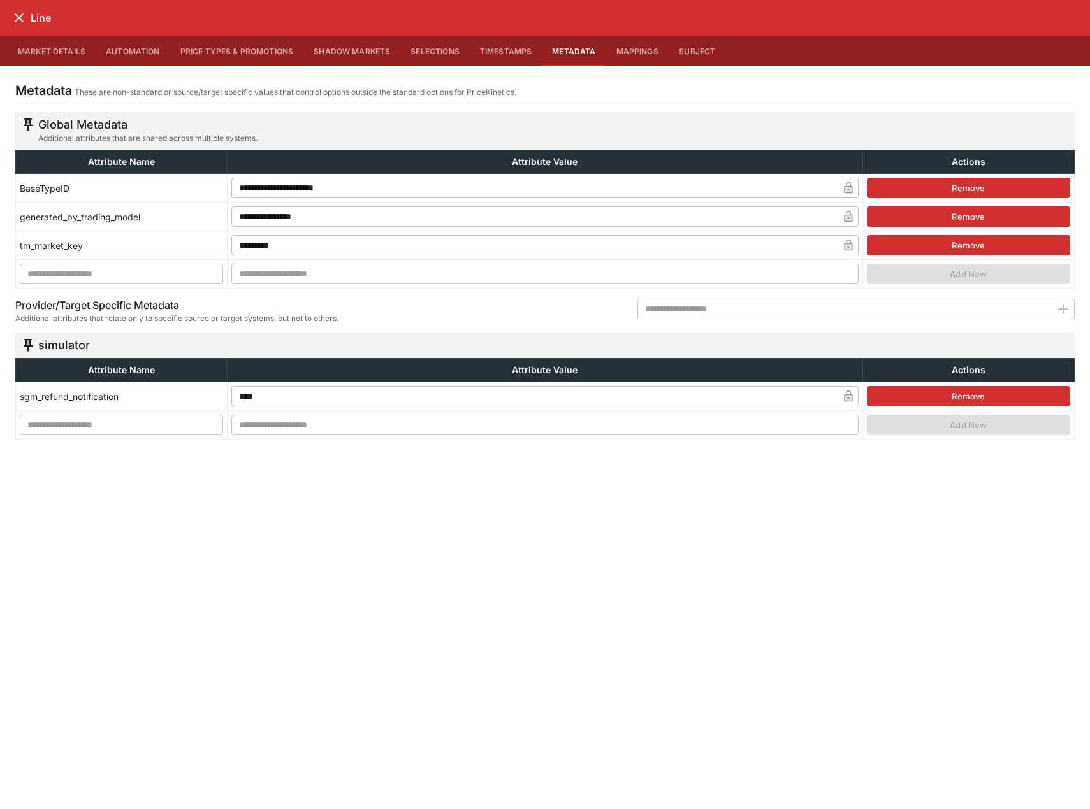
click at [17, 13] on icon "close" at bounding box center [18, 17] width 15 height 15
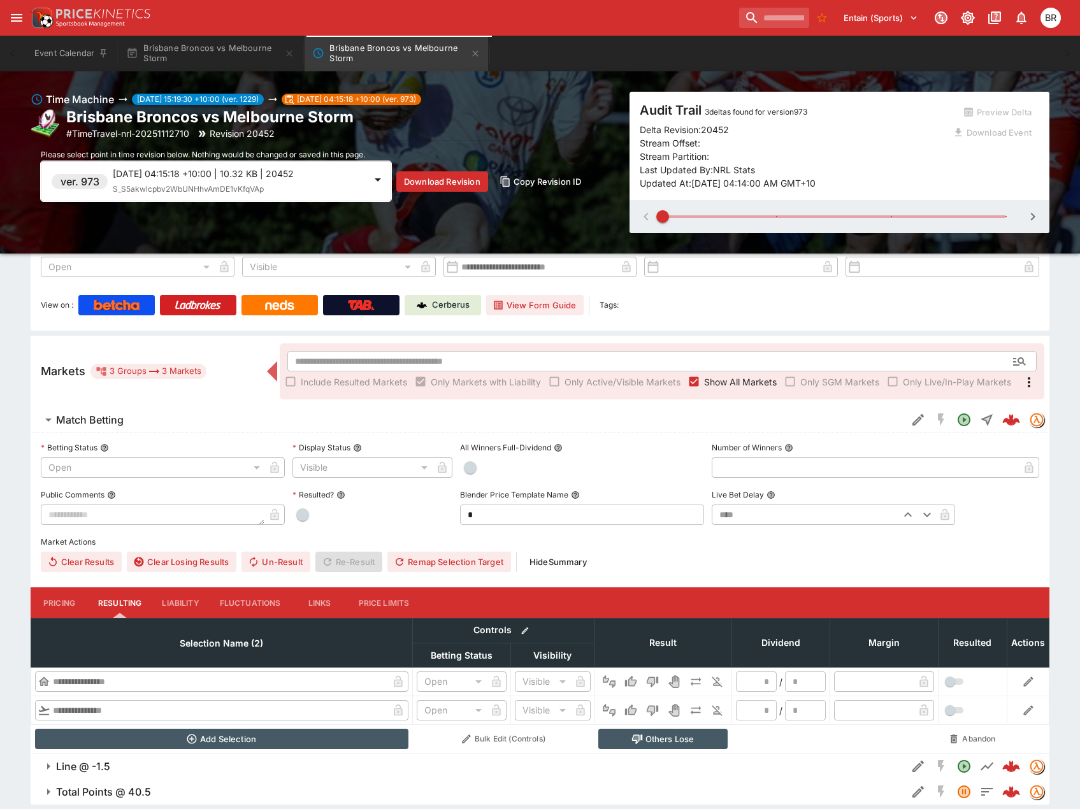
scroll to position [0, 0]
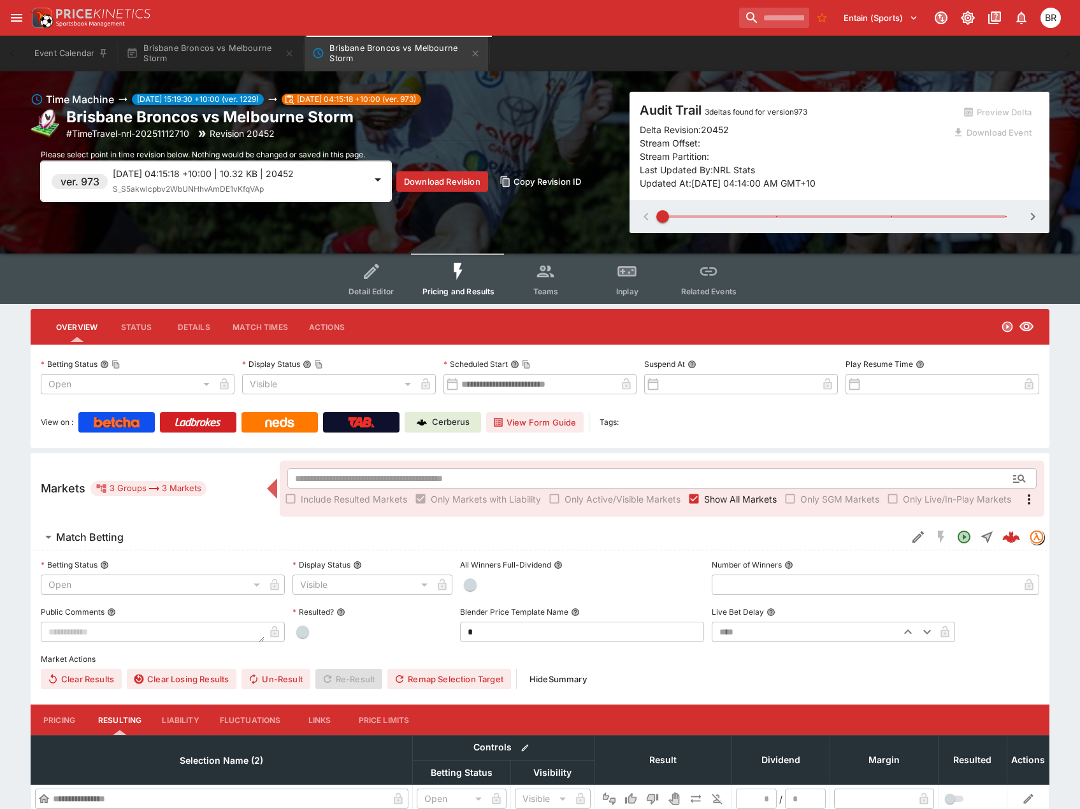
click at [380, 289] on span "Detail Editor" at bounding box center [371, 292] width 45 height 10
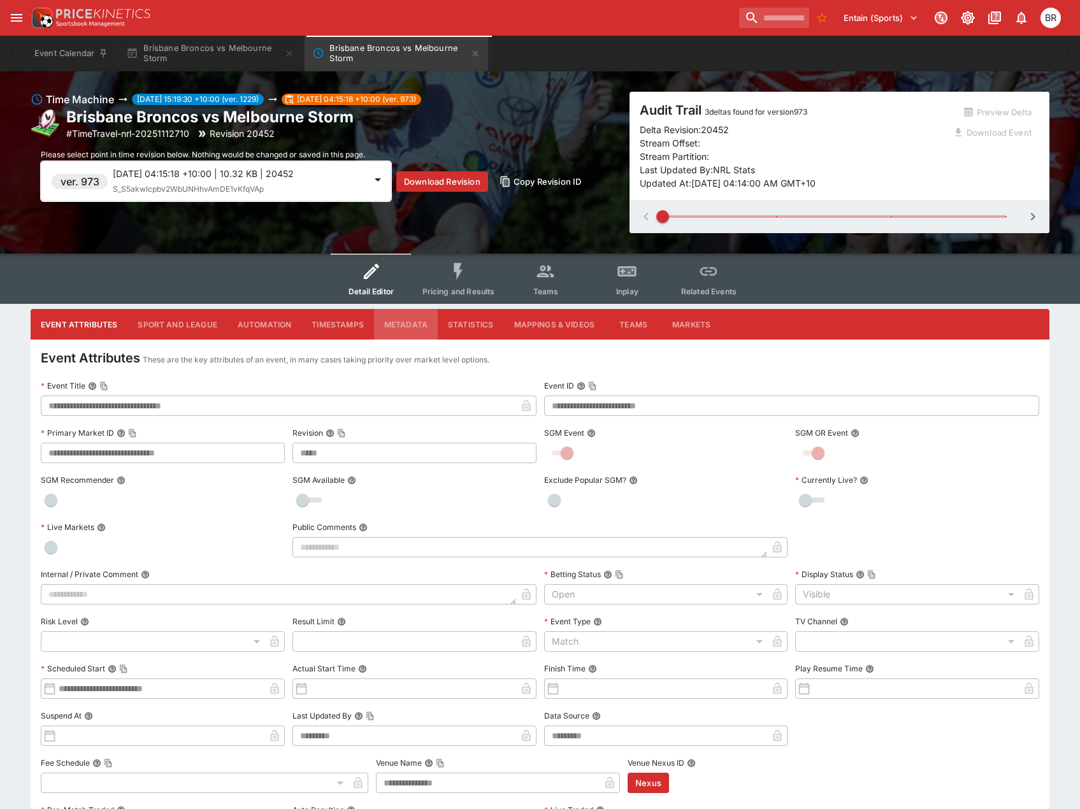
click at [397, 323] on button "Metadata" at bounding box center [406, 324] width 64 height 31
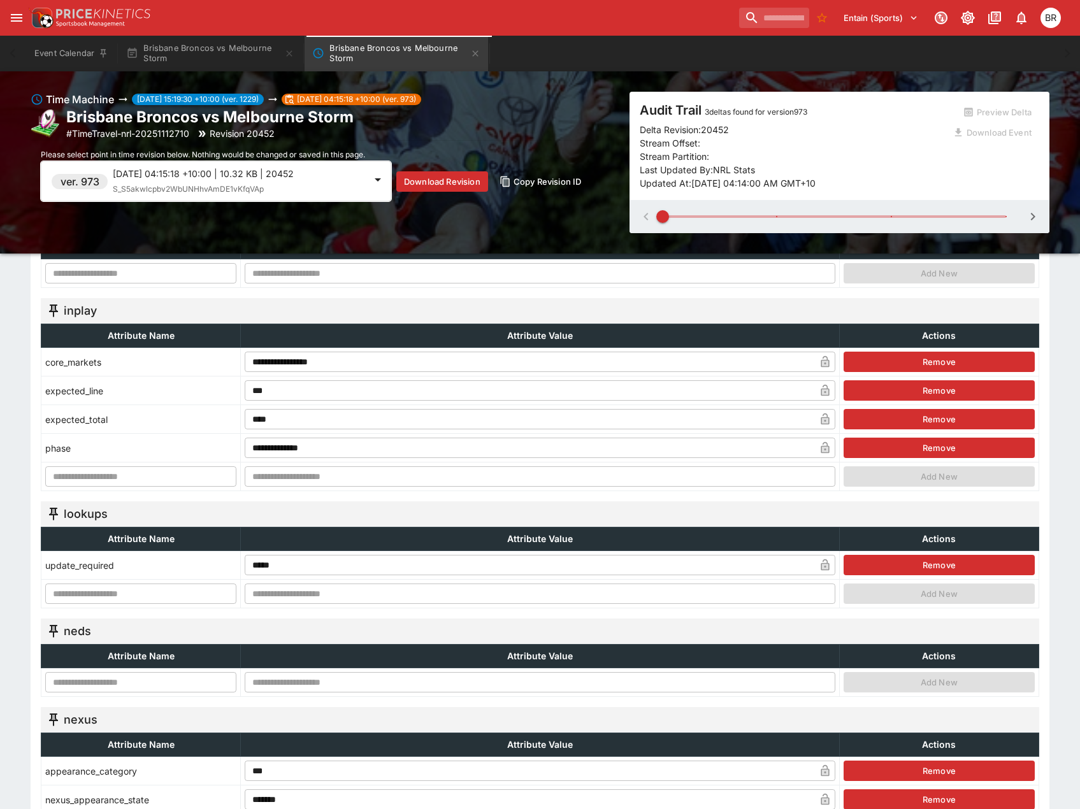
scroll to position [446, 0]
